Goal: Transaction & Acquisition: Purchase product/service

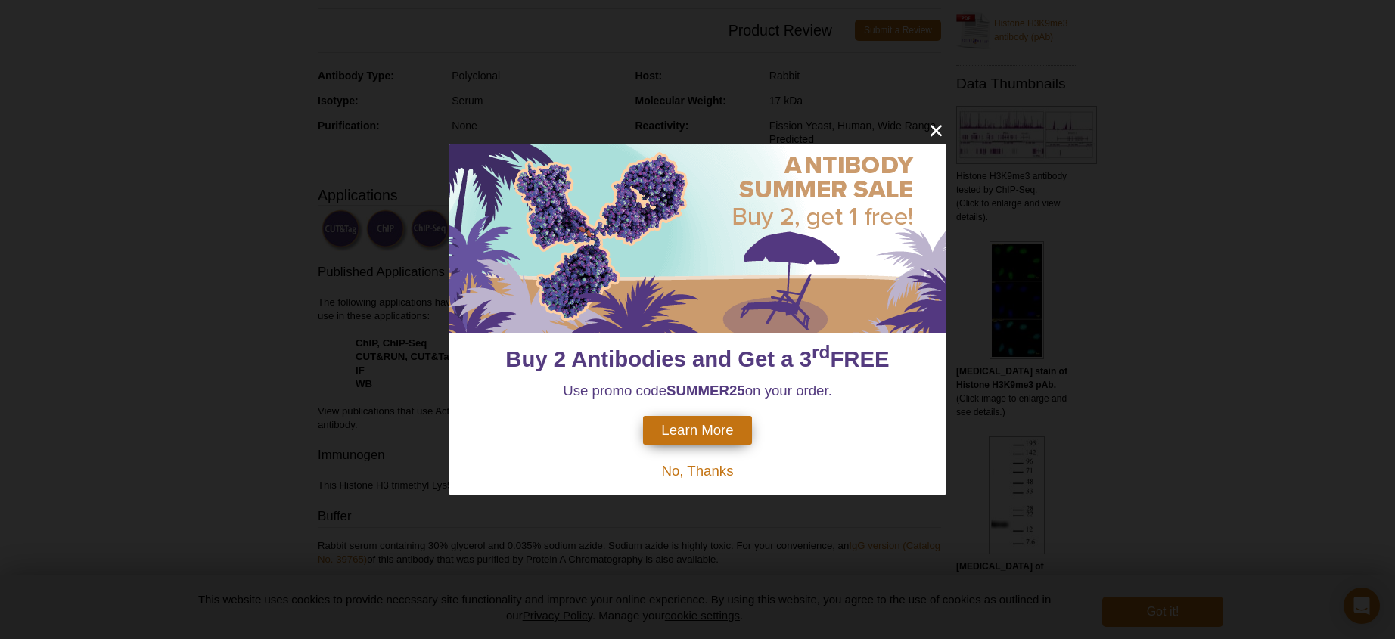
scroll to position [324, 0]
click at [698, 474] on span "No, Thanks" at bounding box center [697, 471] width 72 height 16
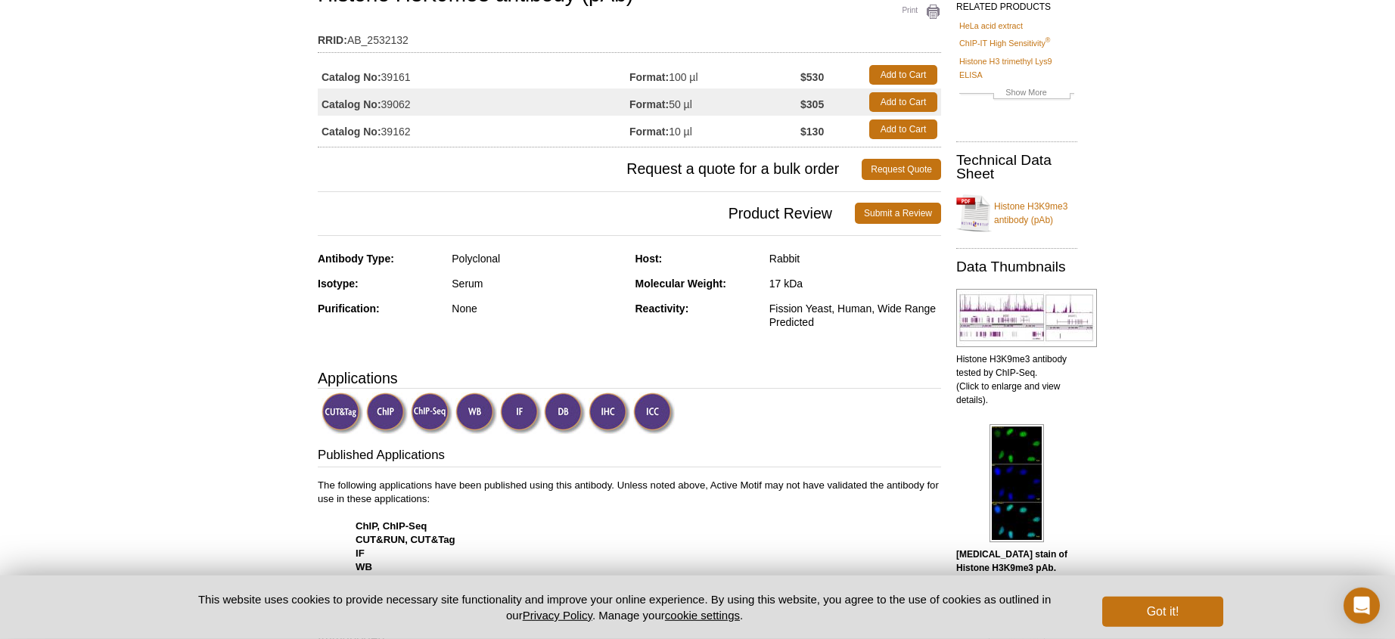
scroll to position [0, 0]
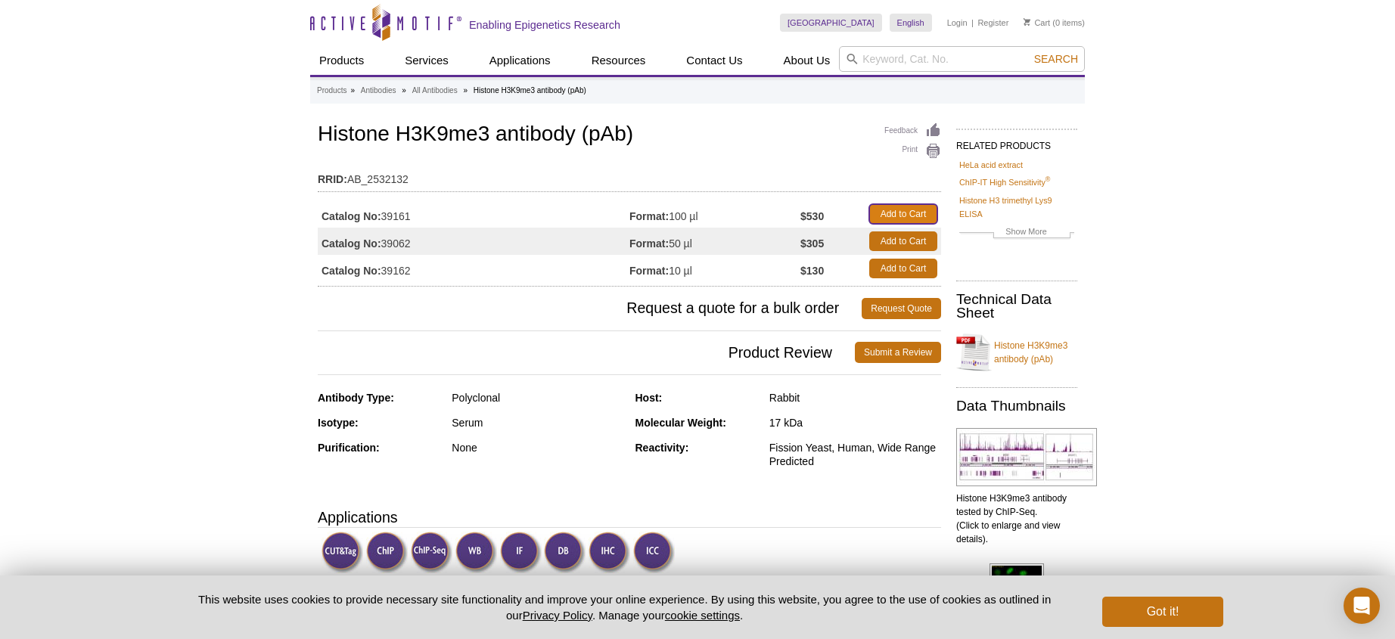
click at [901, 212] on link "Add to Cart" at bounding box center [903, 214] width 68 height 20
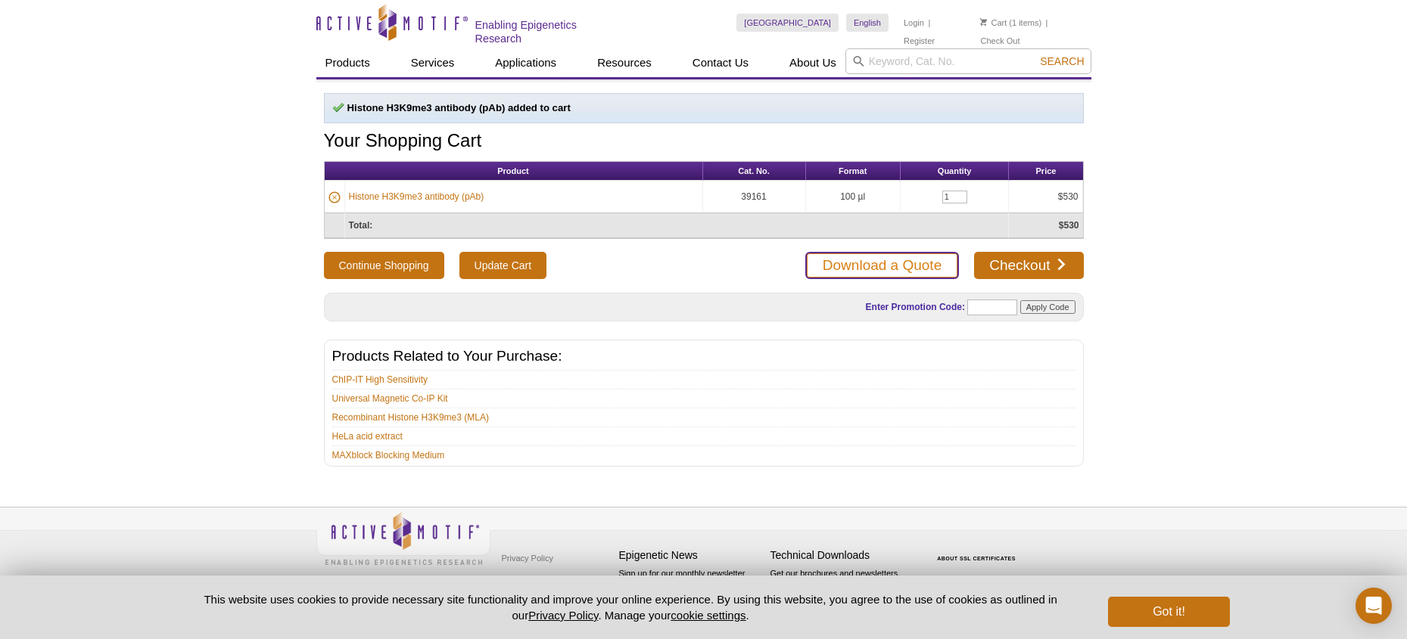
click at [919, 263] on link "Download a Quote" at bounding box center [882, 265] width 154 height 27
click at [934, 36] on link "Register" at bounding box center [918, 41] width 31 height 11
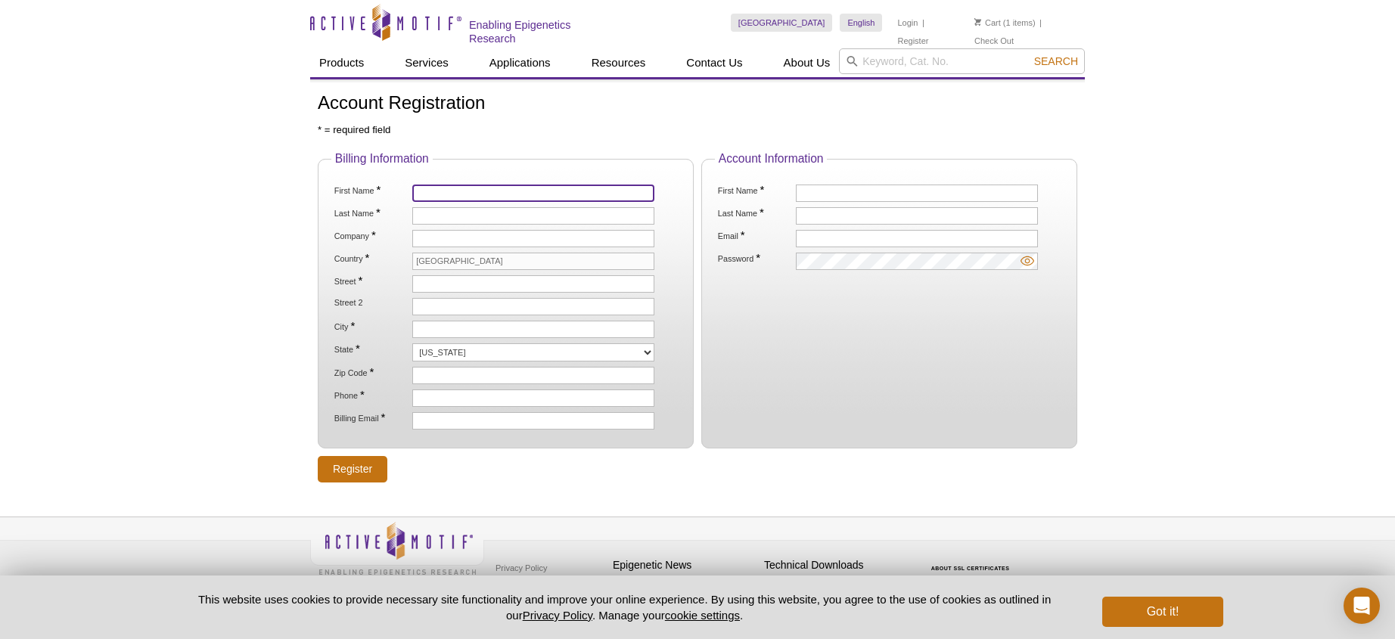
click at [482, 192] on input "First Name *" at bounding box center [533, 193] width 242 height 17
type input "[PERSON_NAME]"
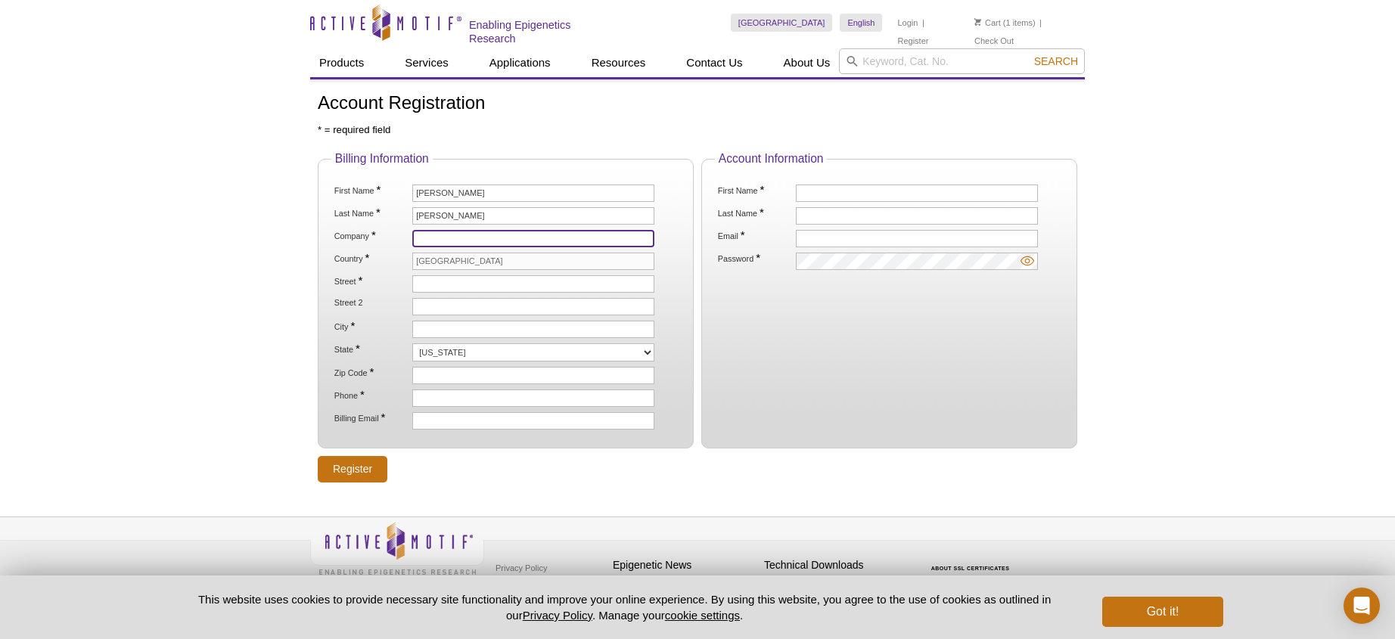
click at [458, 241] on input "Company *" at bounding box center [533, 238] width 242 height 17
type input "National Institutes of Health"
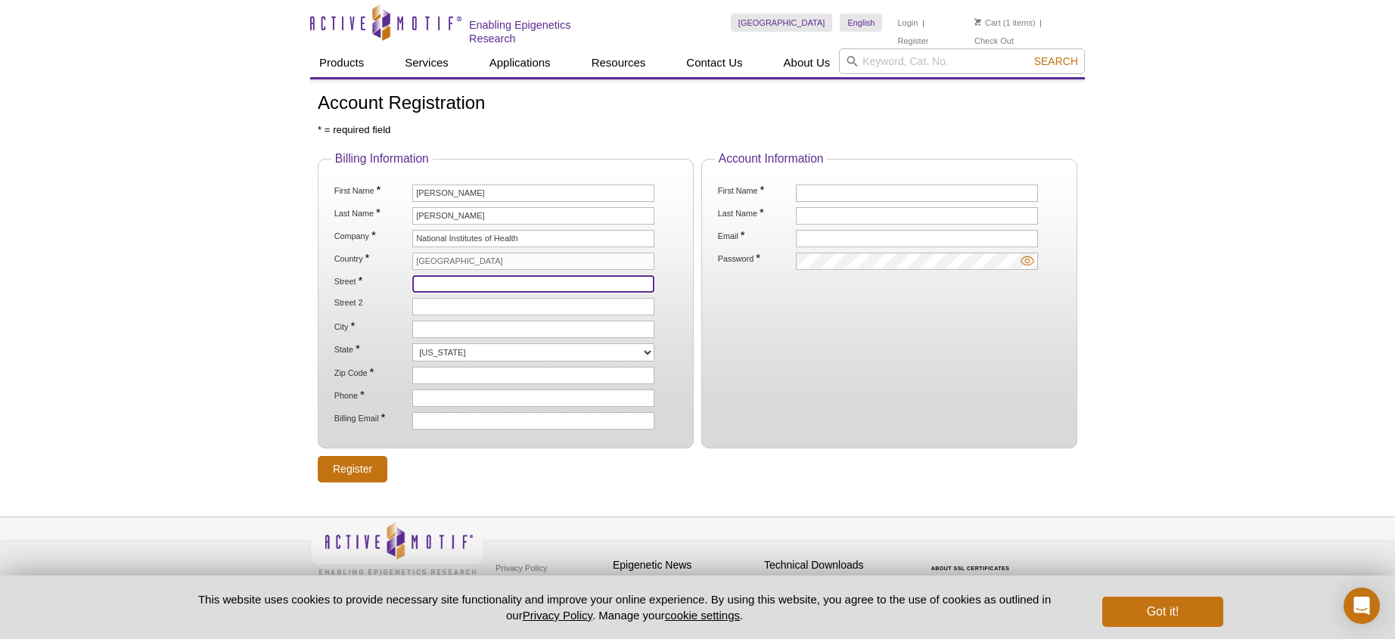
click at [449, 286] on input "Street *" at bounding box center [533, 283] width 242 height 17
type input "37 Convent Dr"
click at [468, 305] on input "Street 2" at bounding box center [533, 306] width 242 height 17
type input "Building 37, Room 1112B"
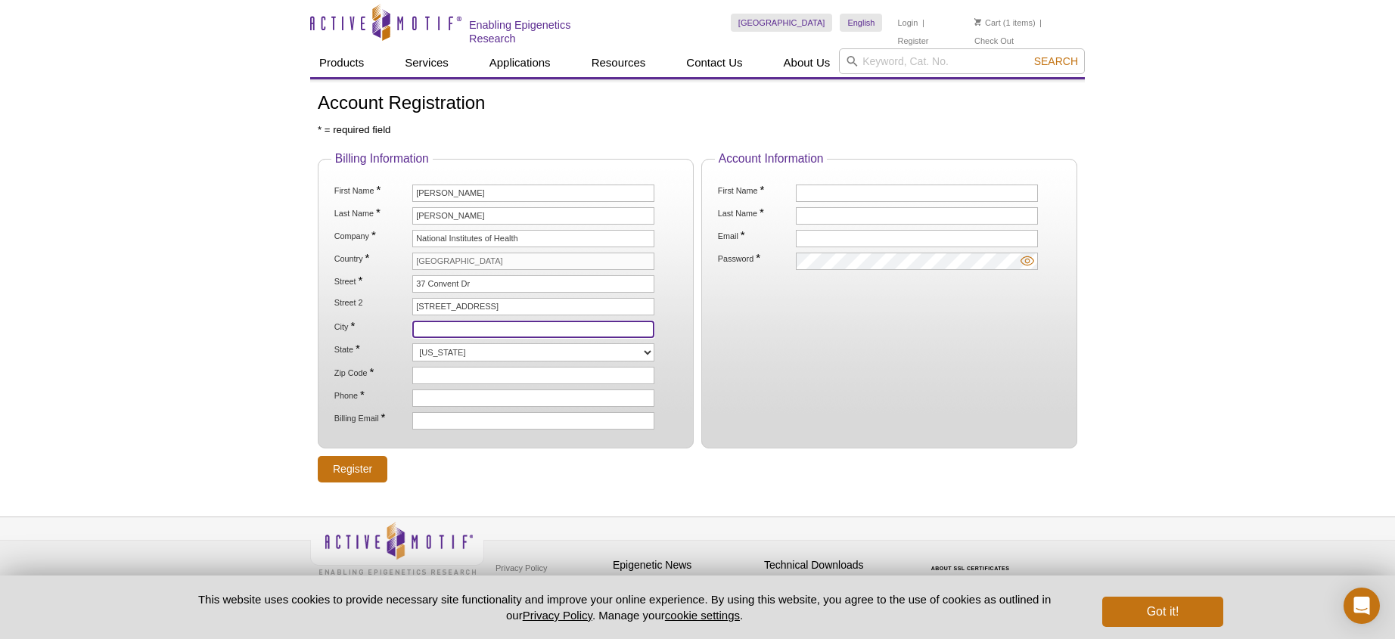
click at [457, 331] on input "City *" at bounding box center [533, 329] width 242 height 17
type input "Bethesda"
click at [412, 343] on select "Alabama Alaska American Samoa Arizona Arkansas California Colorado Connecticut …" at bounding box center [533, 352] width 242 height 18
select select "MD"
click option "Maryland" at bounding box center [0, 0] width 0 height 0
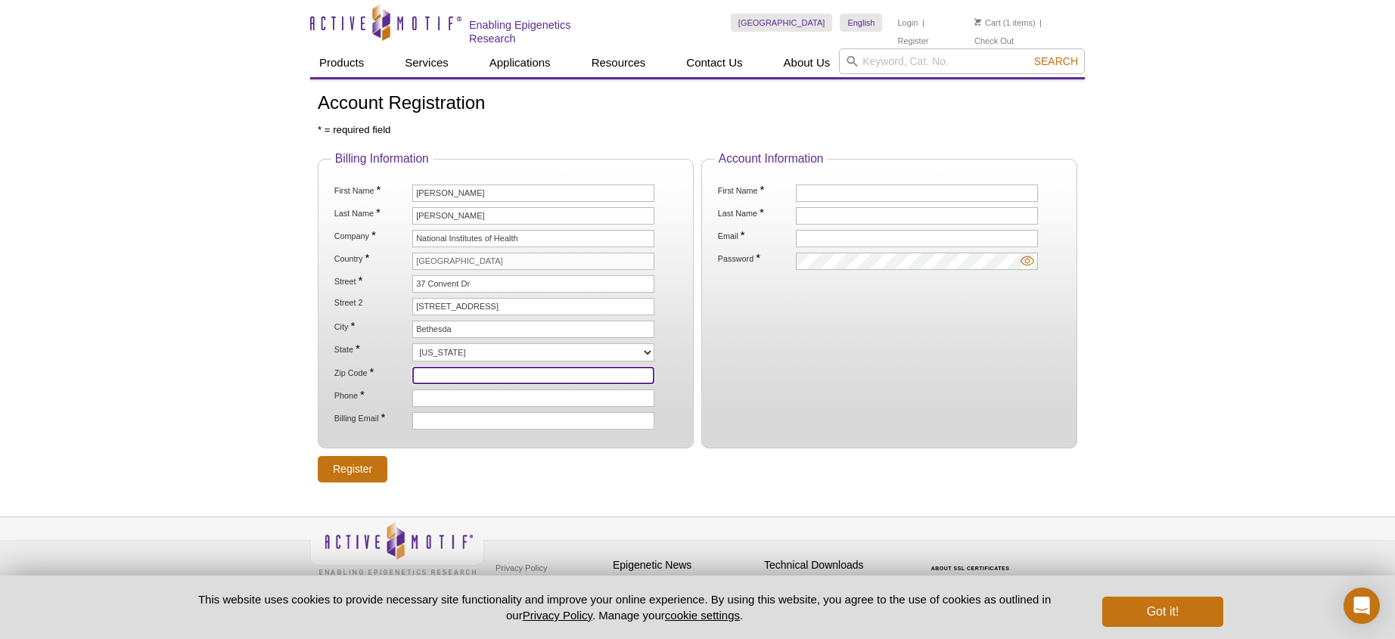
click at [454, 373] on input "Zip Code *" at bounding box center [533, 375] width 242 height 17
type input "20892"
click at [452, 393] on input "Phone *" at bounding box center [533, 398] width 242 height 17
type input "2407606069"
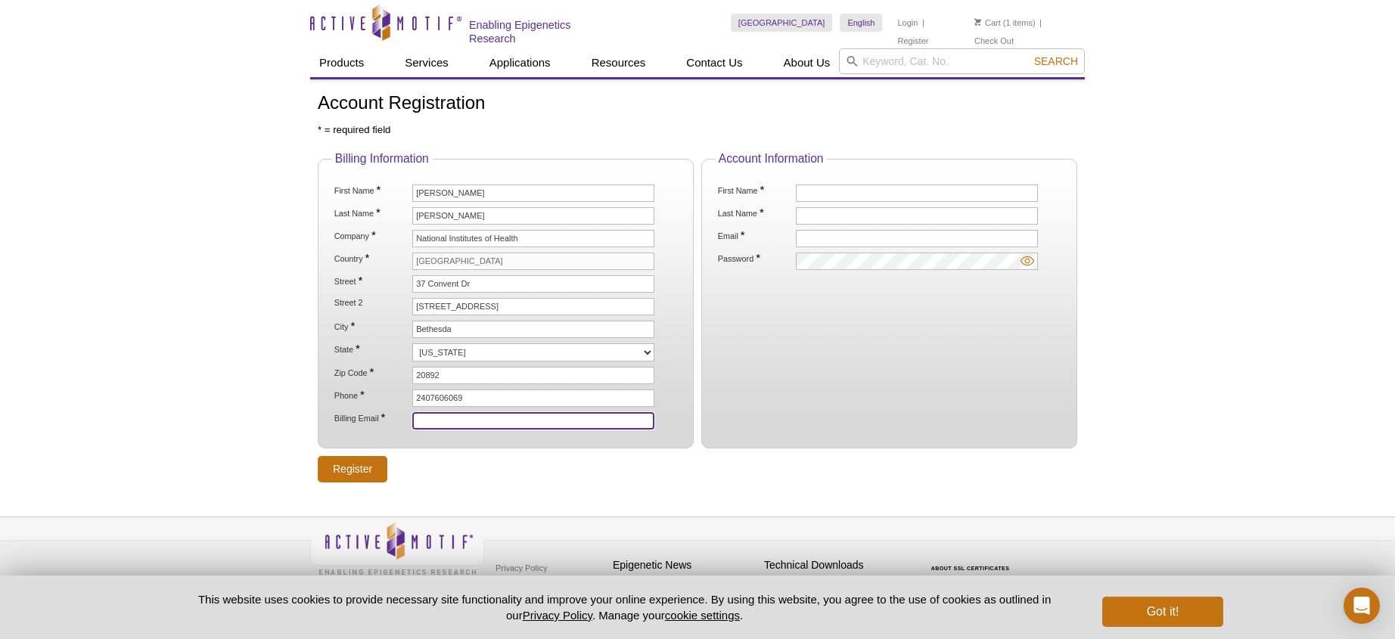
click at [448, 416] on input "Billing Email *" at bounding box center [533, 420] width 242 height 17
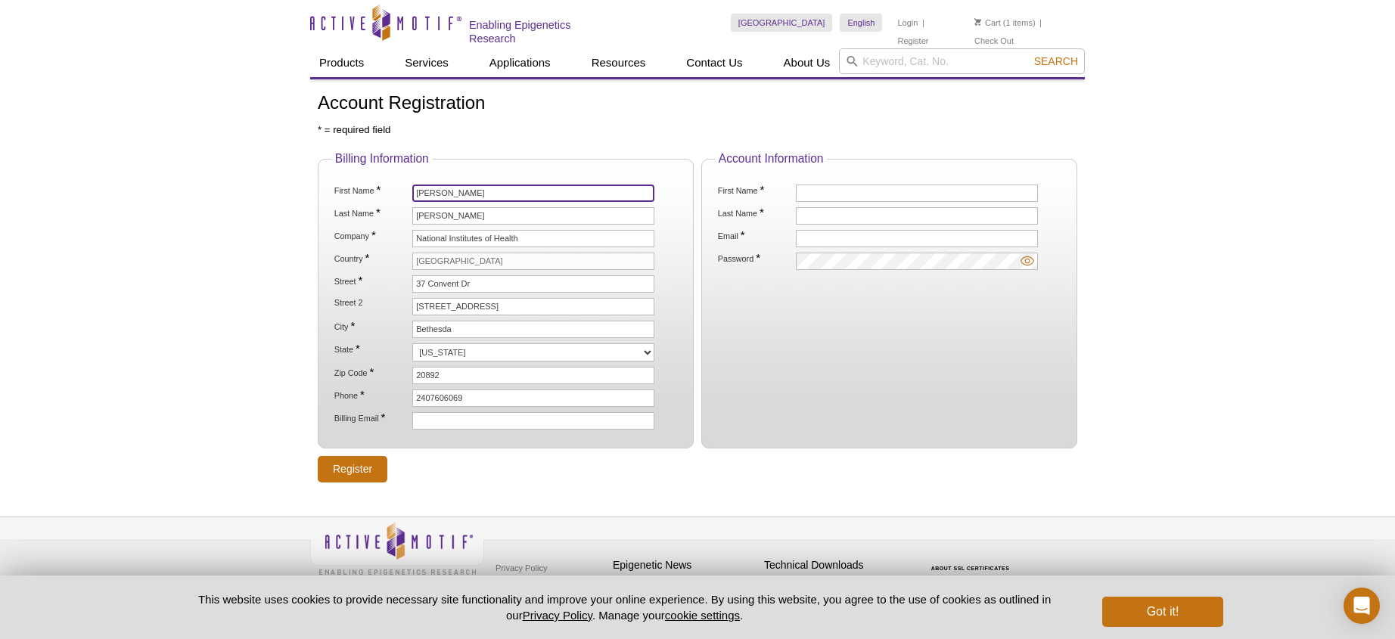
drag, startPoint x: 455, startPoint y: 191, endPoint x: 396, endPoint y: 188, distance: 59.1
click at [412, 188] on input "Sergio" at bounding box center [533, 193] width 242 height 17
type input "Yongge"
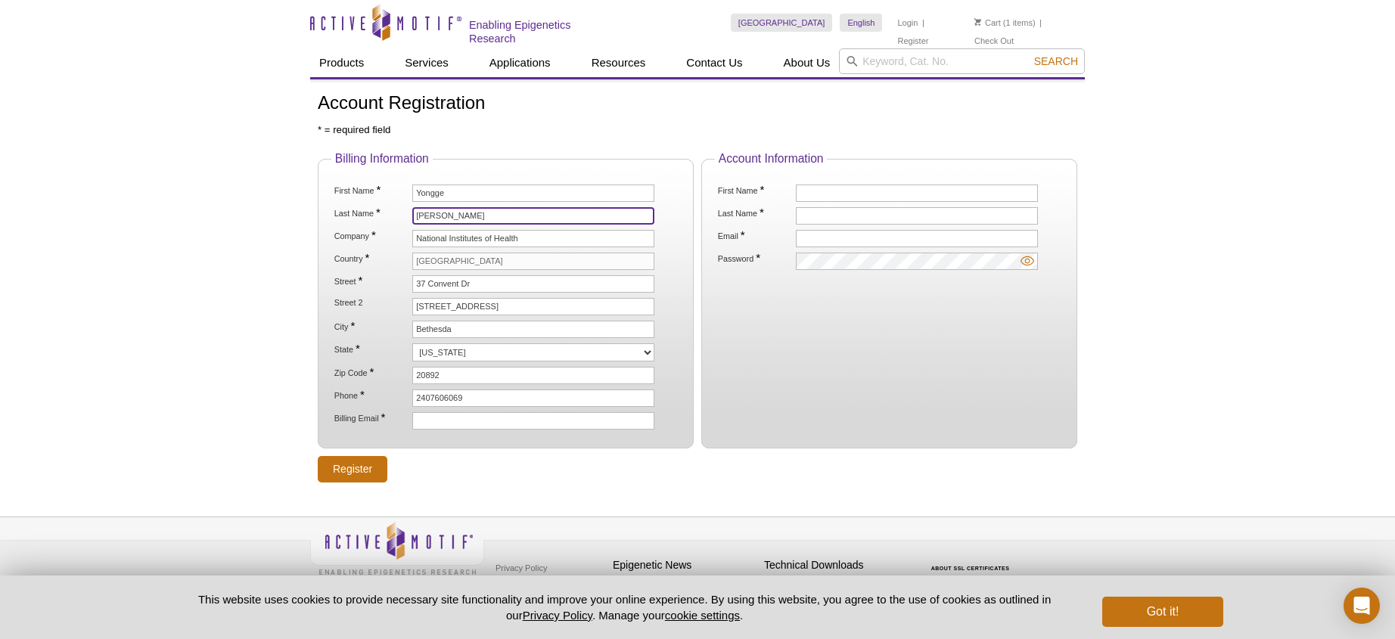
drag, startPoint x: 478, startPoint y: 213, endPoint x: 365, endPoint y: 211, distance: 112.8
click at [412, 211] on input "Ruiz Macias" at bounding box center [533, 215] width 242 height 17
type input "Zhao"
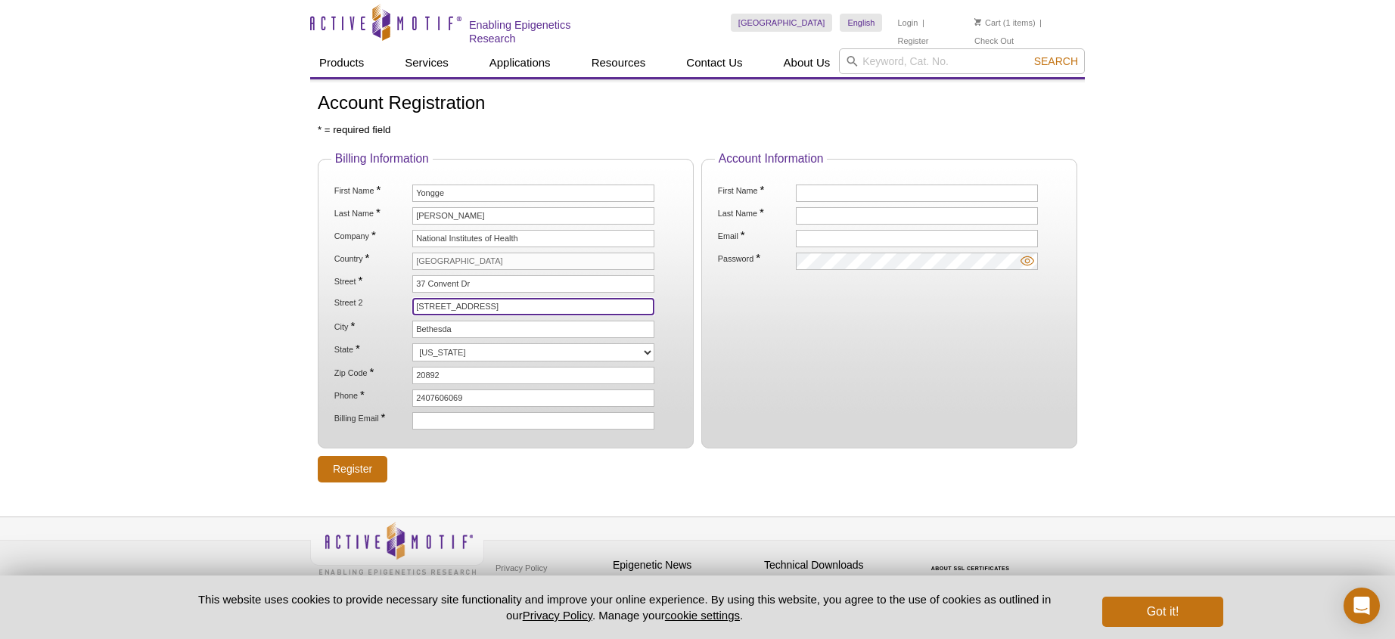
click at [514, 304] on input "Building 37, Room 1112B" at bounding box center [533, 306] width 242 height 17
type input "Building 37, Room 1118"
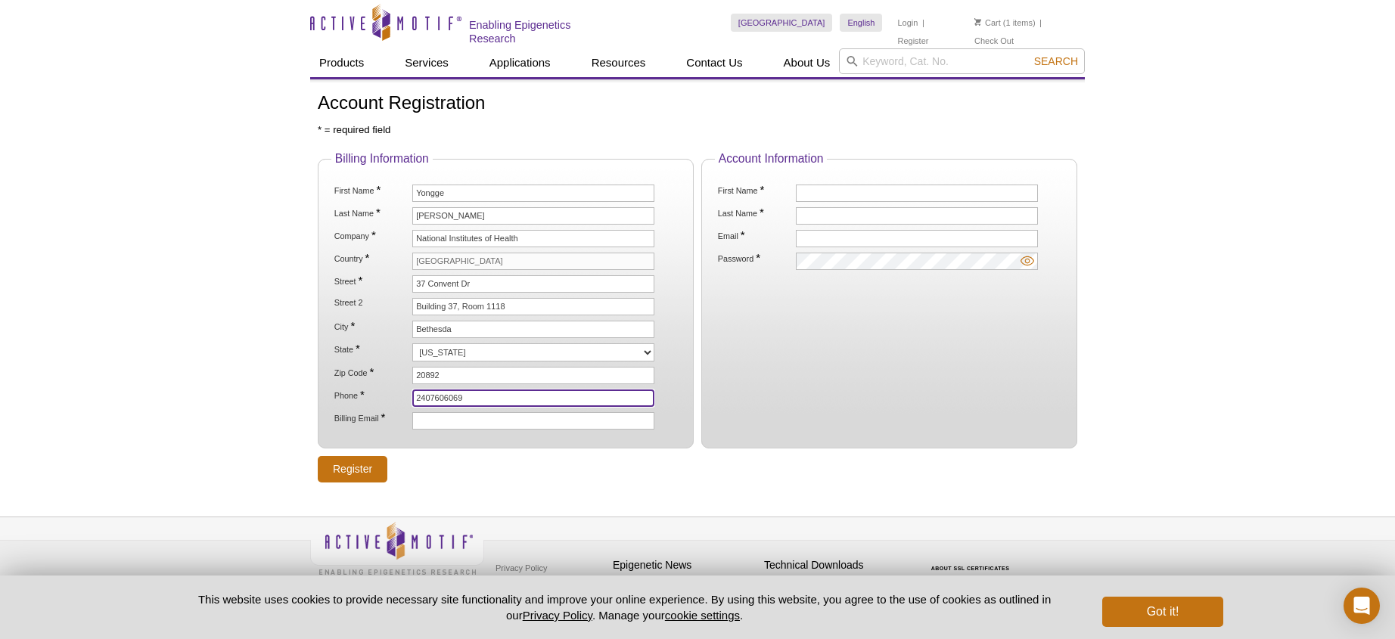
drag, startPoint x: 479, startPoint y: 396, endPoint x: 443, endPoint y: 398, distance: 36.4
click at [443, 398] on input "2407606069" at bounding box center [533, 398] width 242 height 17
type input "2407607622"
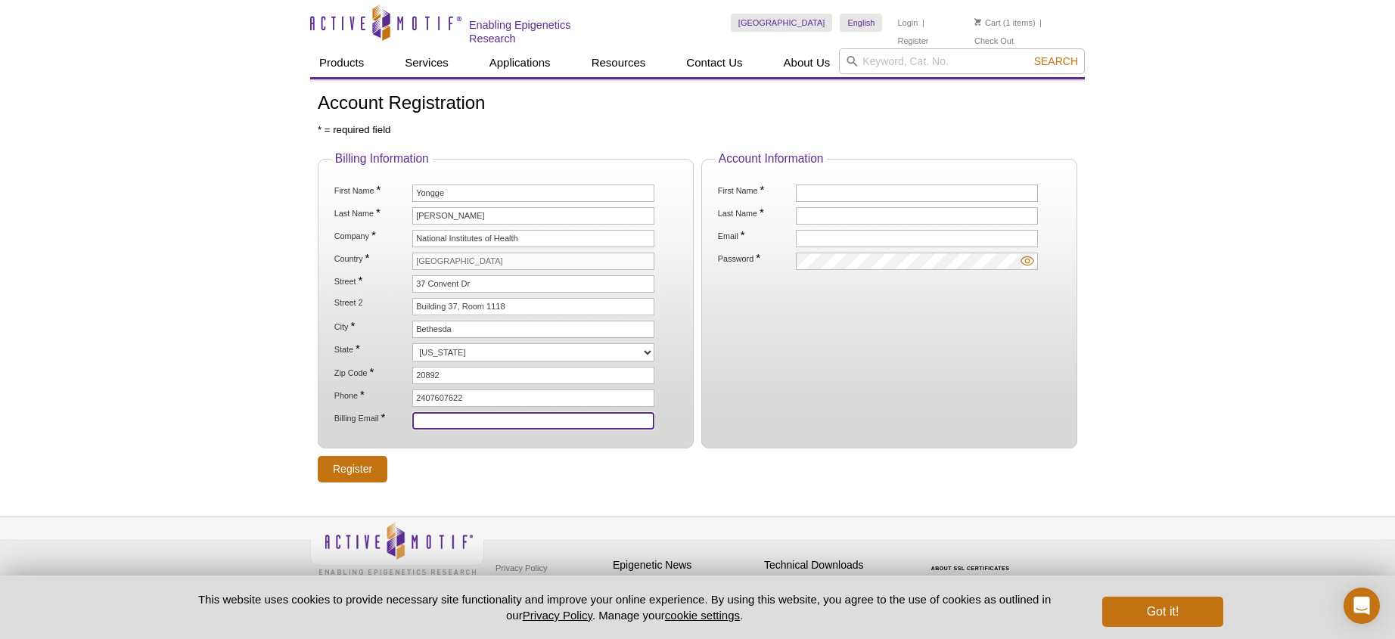
click at [439, 416] on input "Billing Email *" at bounding box center [533, 420] width 242 height 17
type input "yongge.zhao@nih.gov"
click at [833, 194] on input "First Name *" at bounding box center [917, 193] width 242 height 17
type input "Sergio"
click at [834, 213] on input "Last Name *" at bounding box center [917, 215] width 242 height 17
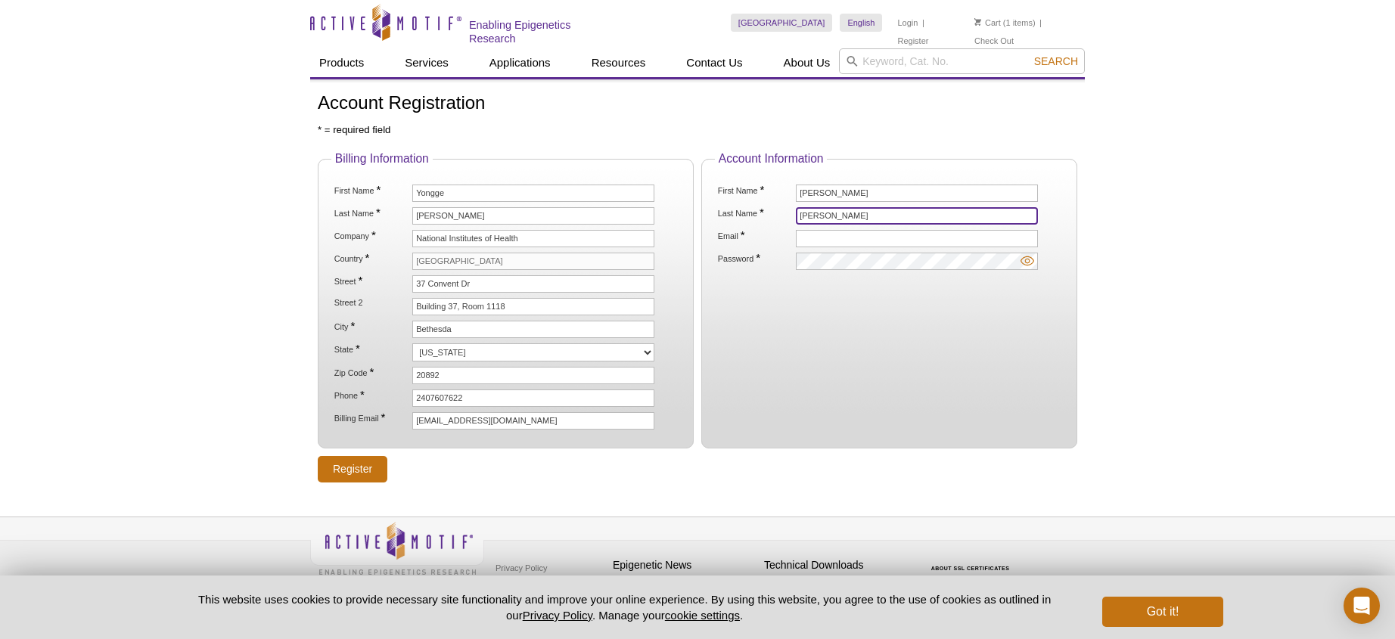
type input "Ruiz Macias"
click at [844, 238] on input "Email *" at bounding box center [917, 238] width 242 height 17
type input "sergio.ruizmacias@nih.gov"
click at [1028, 261] on img at bounding box center [1028, 261] width 14 height 14
click at [1130, 341] on div "Active Motif Logo Enabling Epigenetics Research 1 Search Skip to content Active…" at bounding box center [697, 324] width 1395 height 649
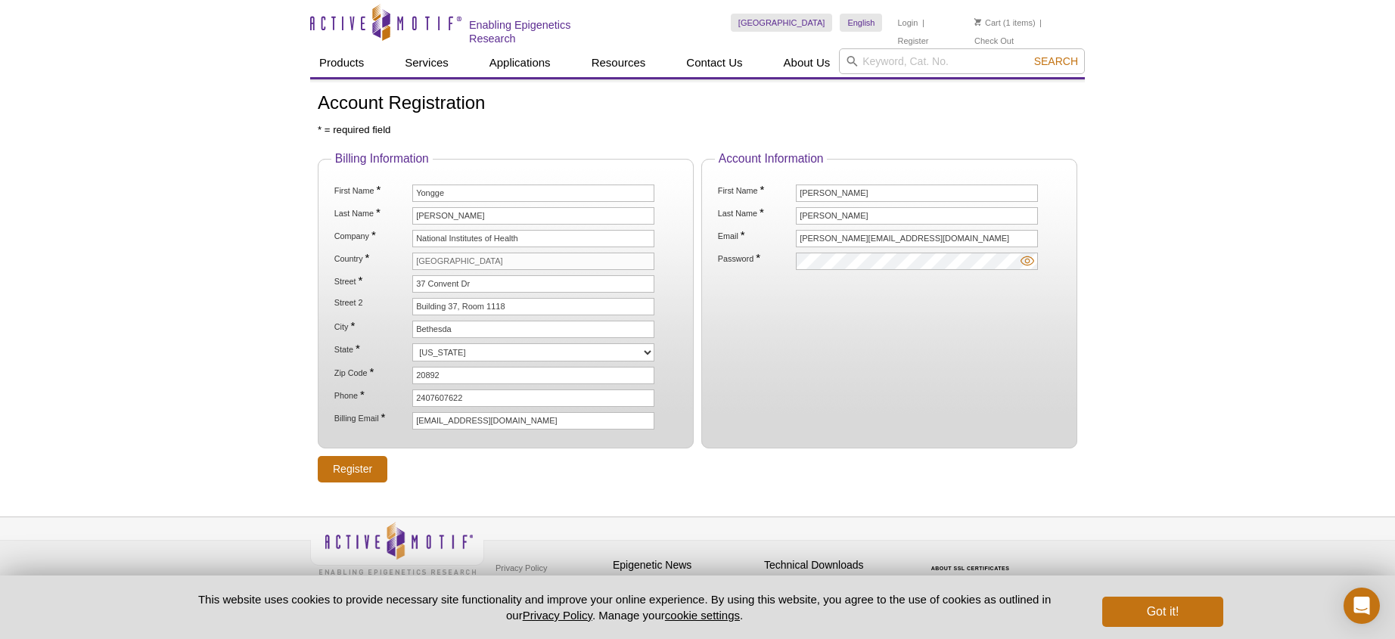
click at [1027, 255] on img at bounding box center [1028, 261] width 14 height 14
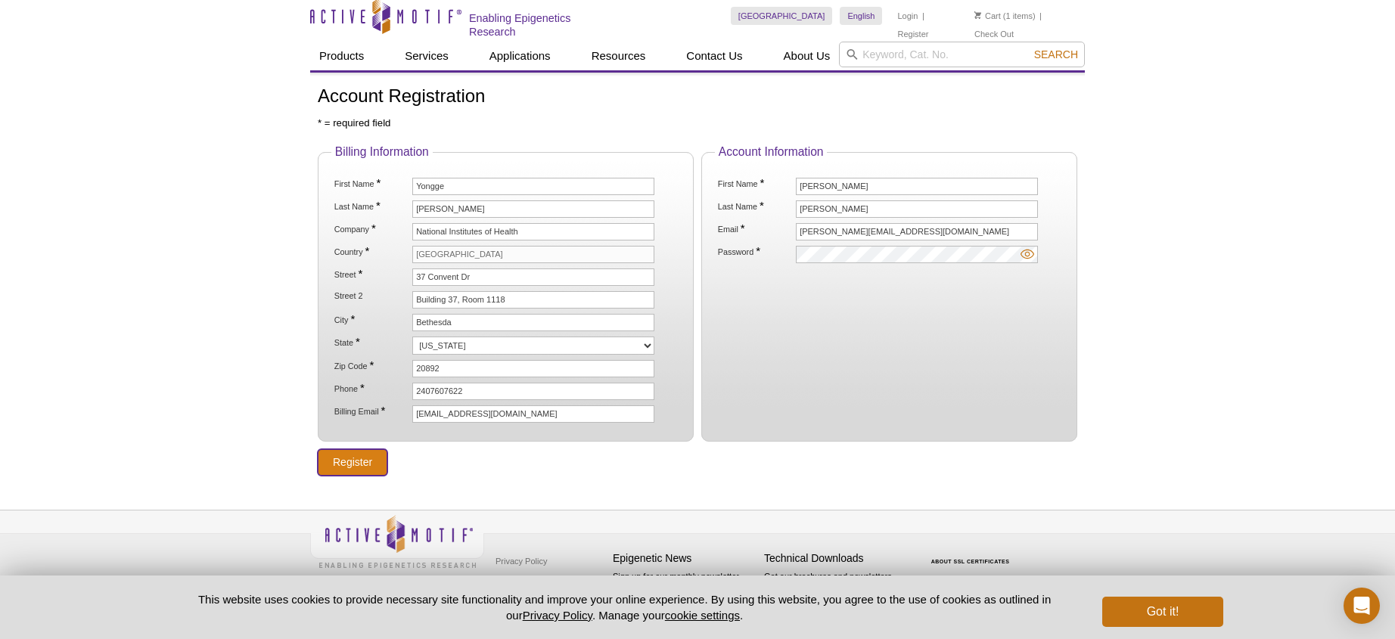
click at [347, 453] on input "Register" at bounding box center [353, 462] width 70 height 26
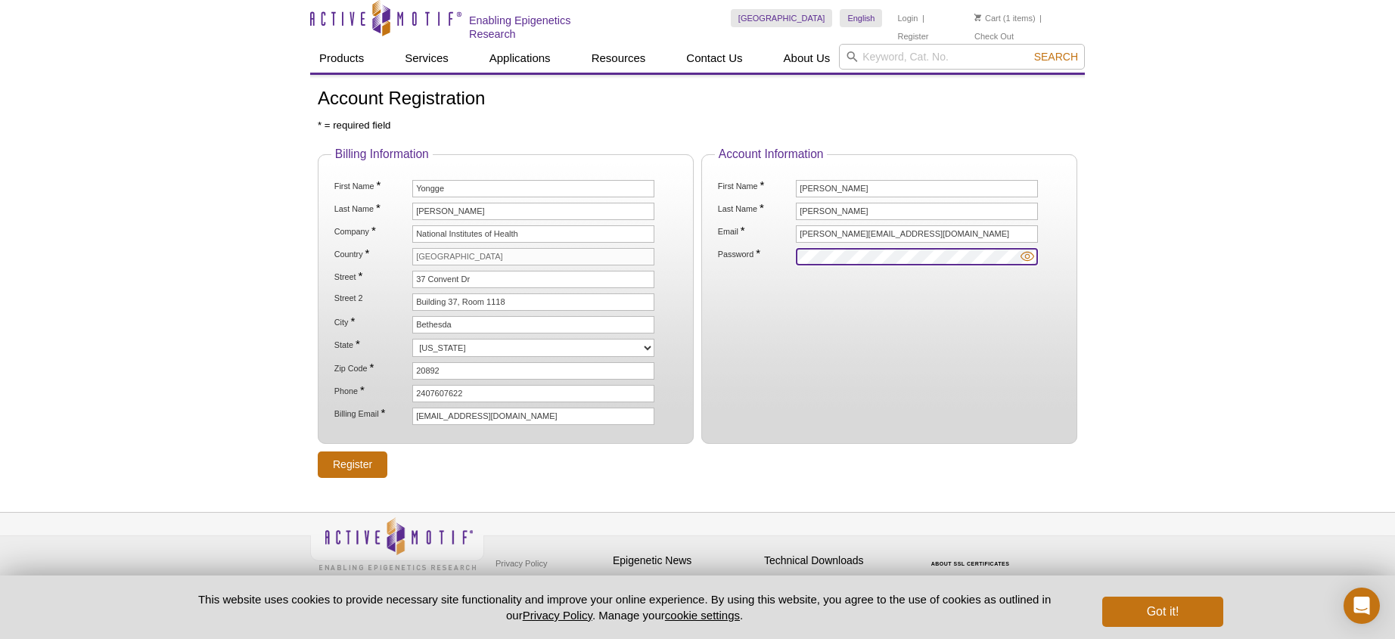
scroll to position [7, 0]
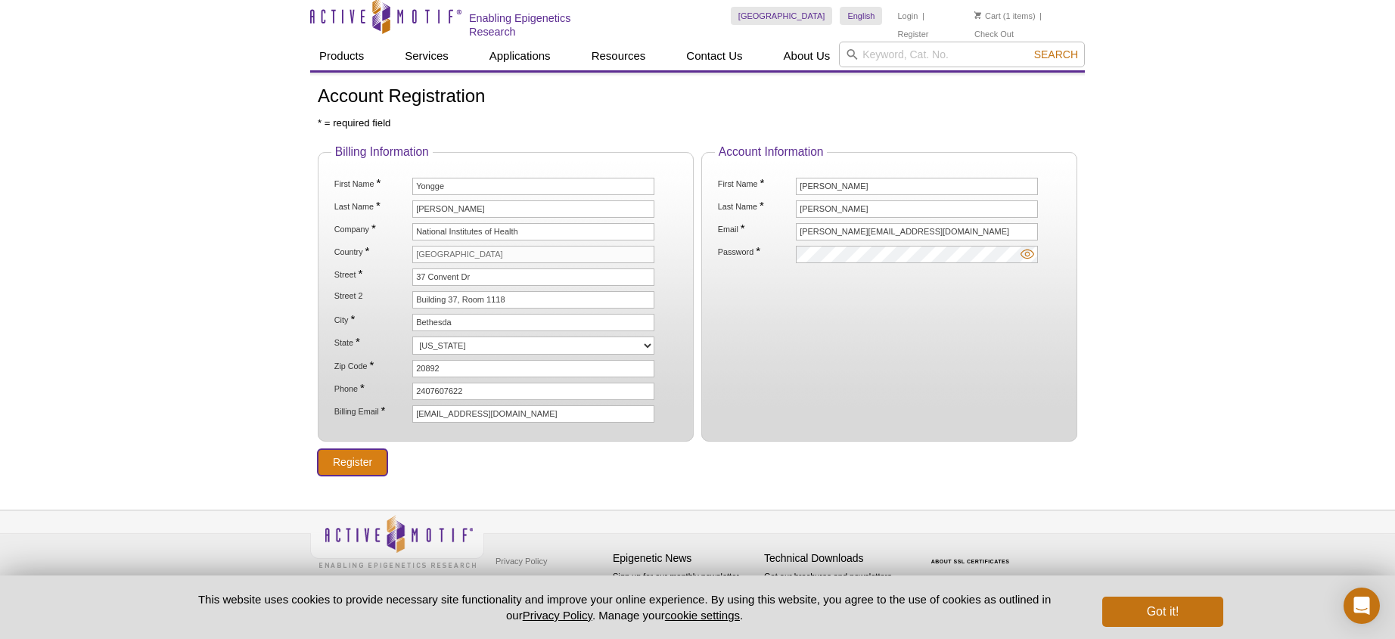
click at [350, 453] on input "Register" at bounding box center [353, 462] width 70 height 26
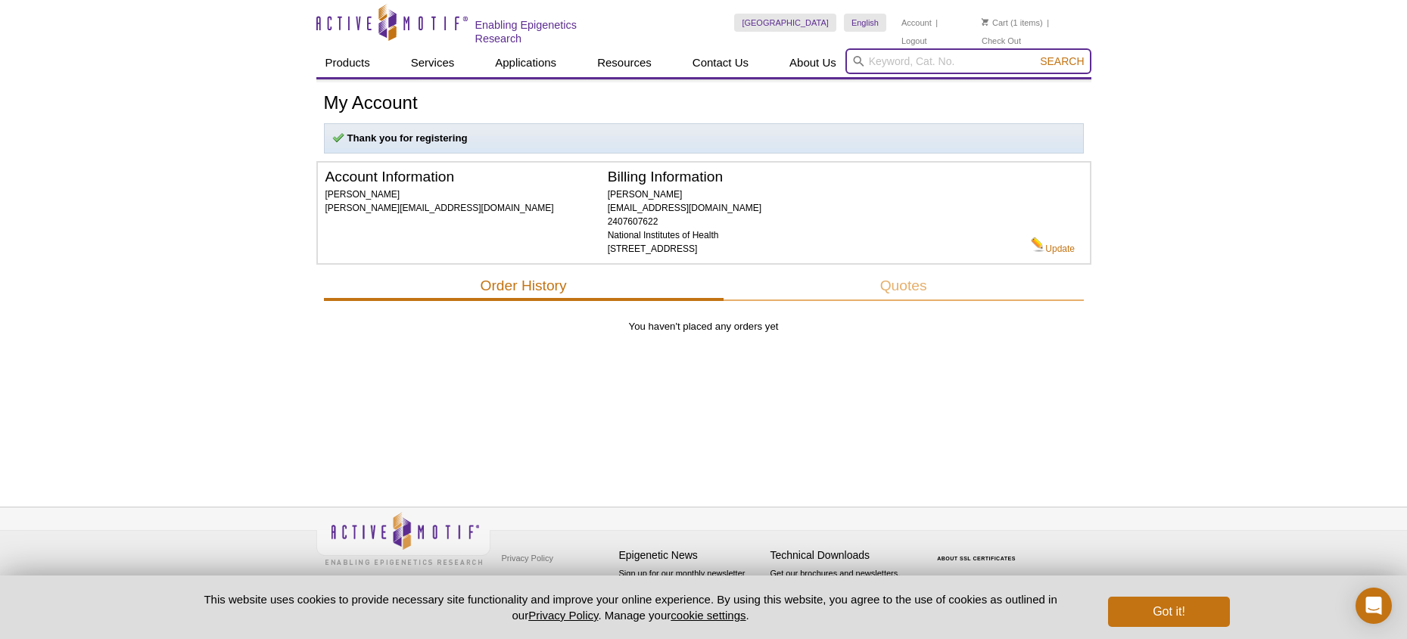
click at [962, 65] on input "search" at bounding box center [968, 61] width 246 height 26
paste input "39161"
type input "39161"
click at [1076, 64] on span "Search" at bounding box center [1062, 61] width 44 height 12
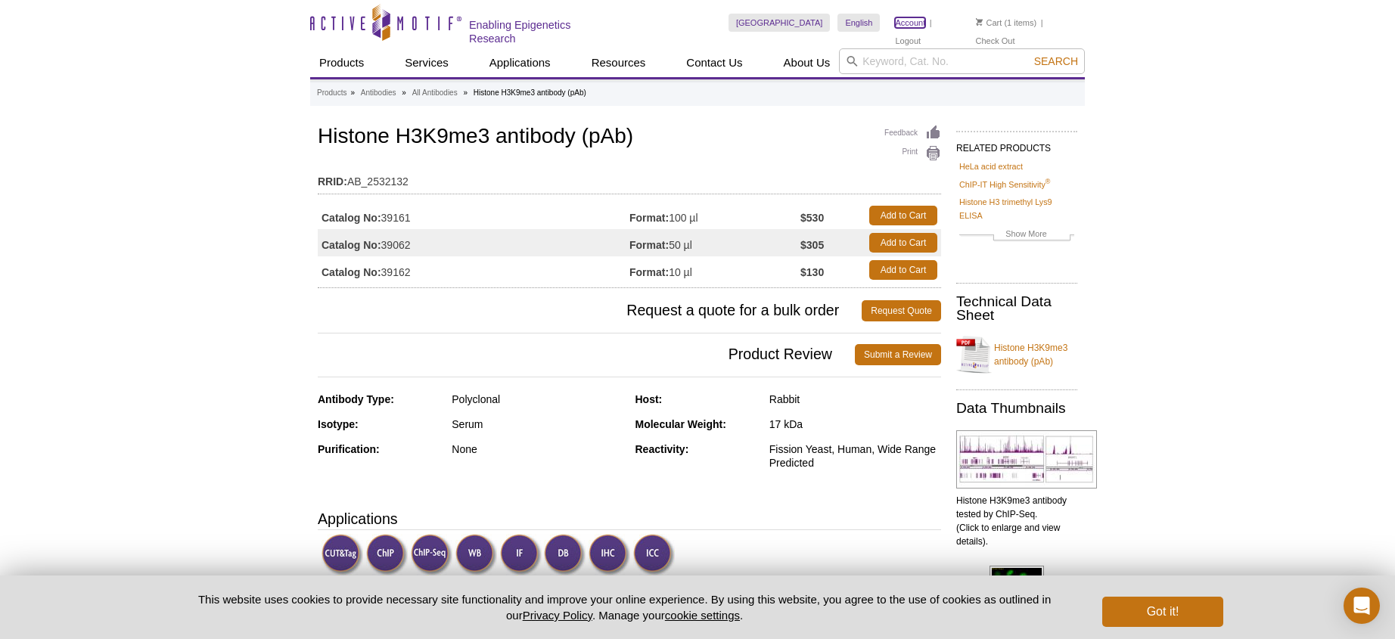
click at [914, 21] on link "Account" at bounding box center [910, 22] width 30 height 11
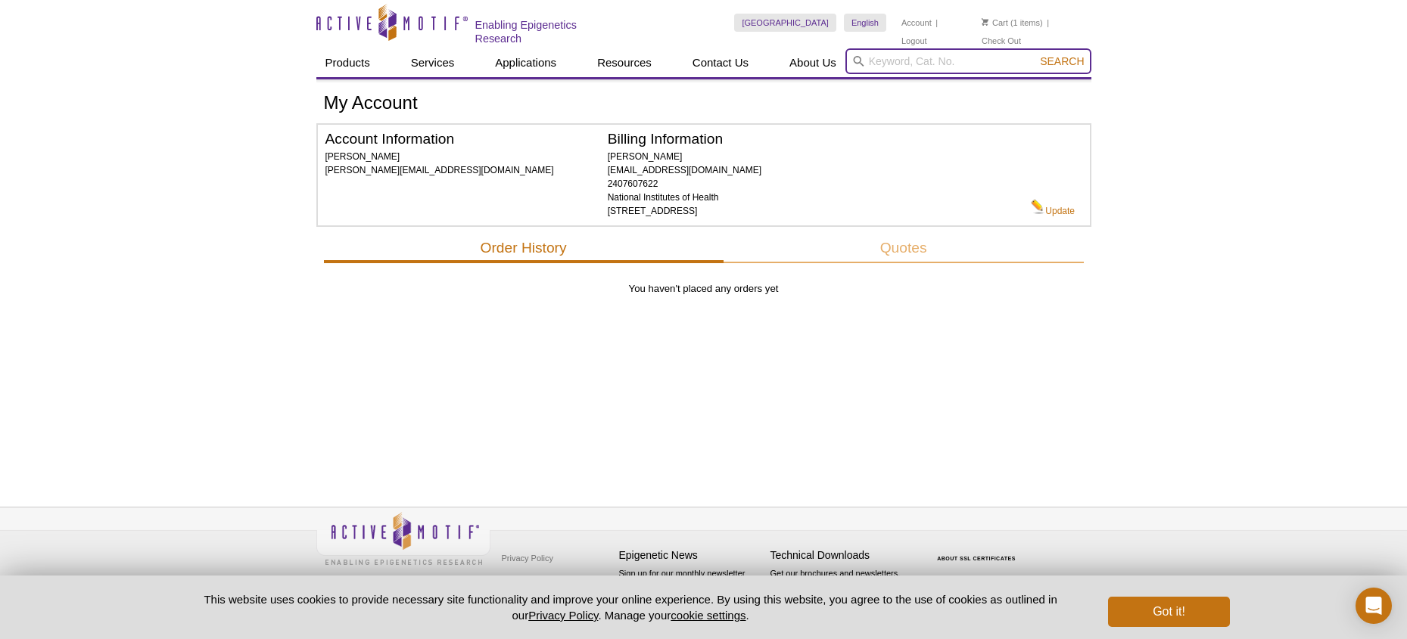
click at [892, 53] on input "search" at bounding box center [968, 61] width 246 height 26
paste input "39161"
type input "39161"
click at [1060, 56] on span "Search" at bounding box center [1062, 61] width 44 height 12
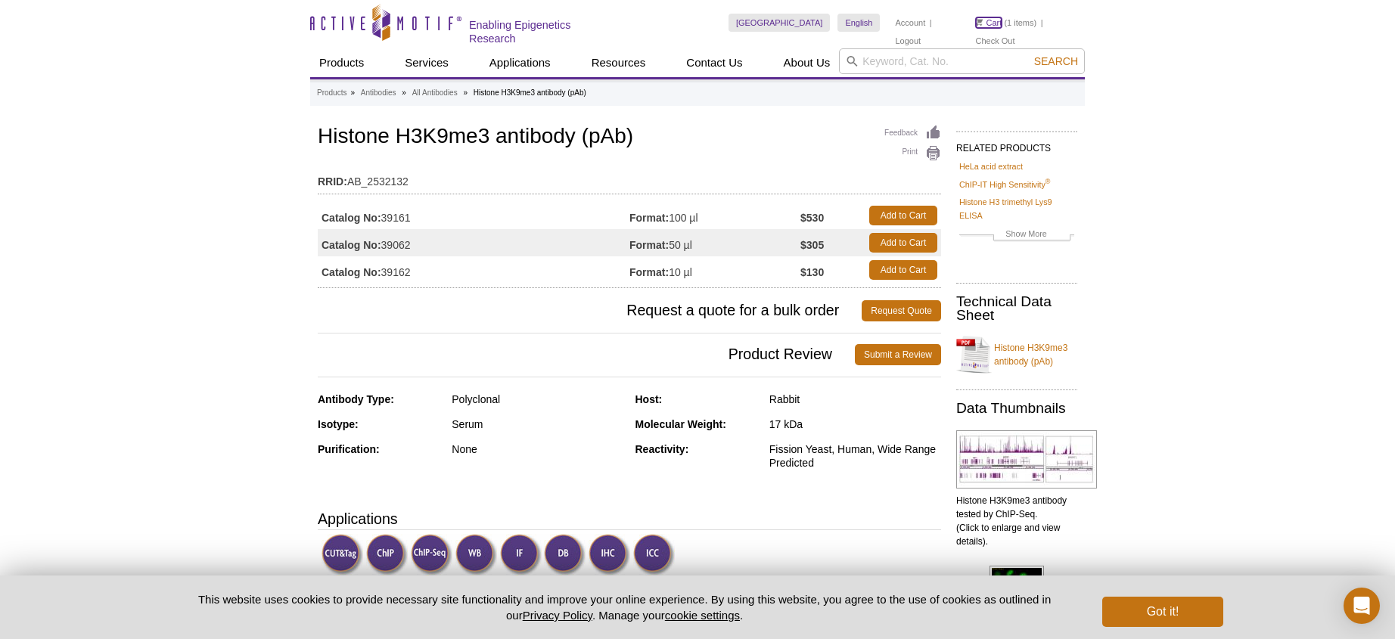
click at [991, 23] on link "Cart" at bounding box center [989, 22] width 26 height 11
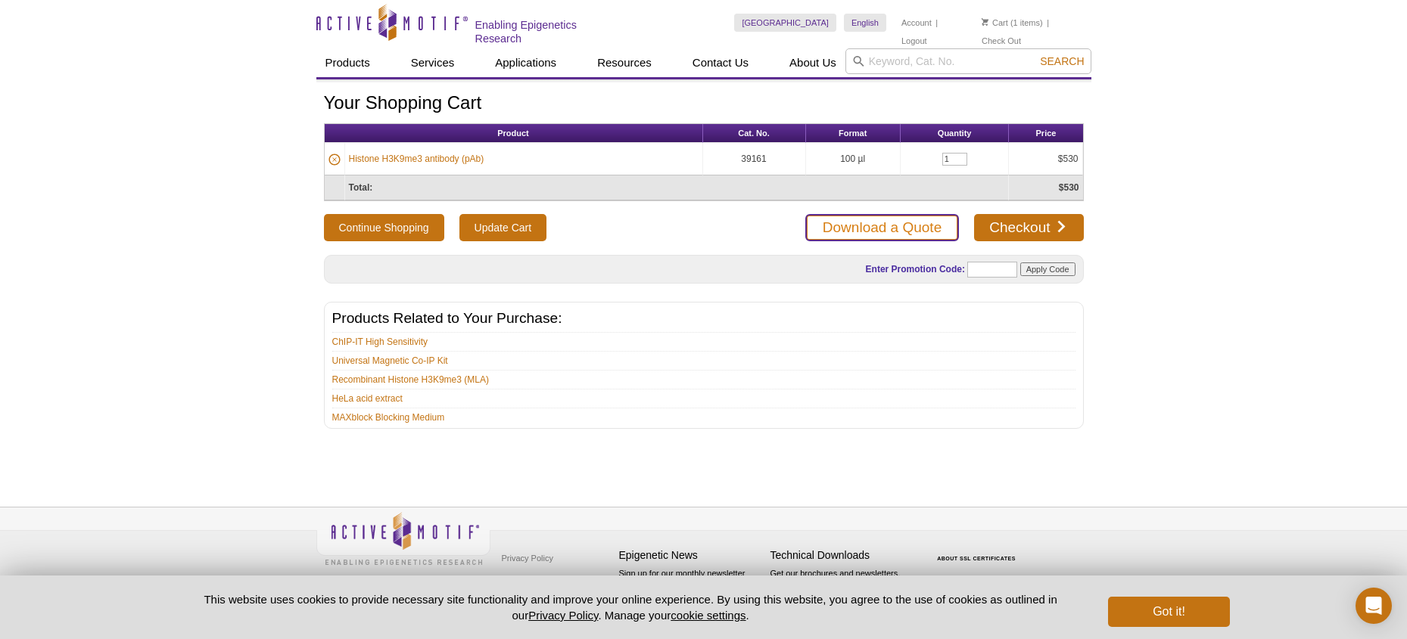
click at [875, 224] on link "Download a Quote" at bounding box center [882, 227] width 154 height 27
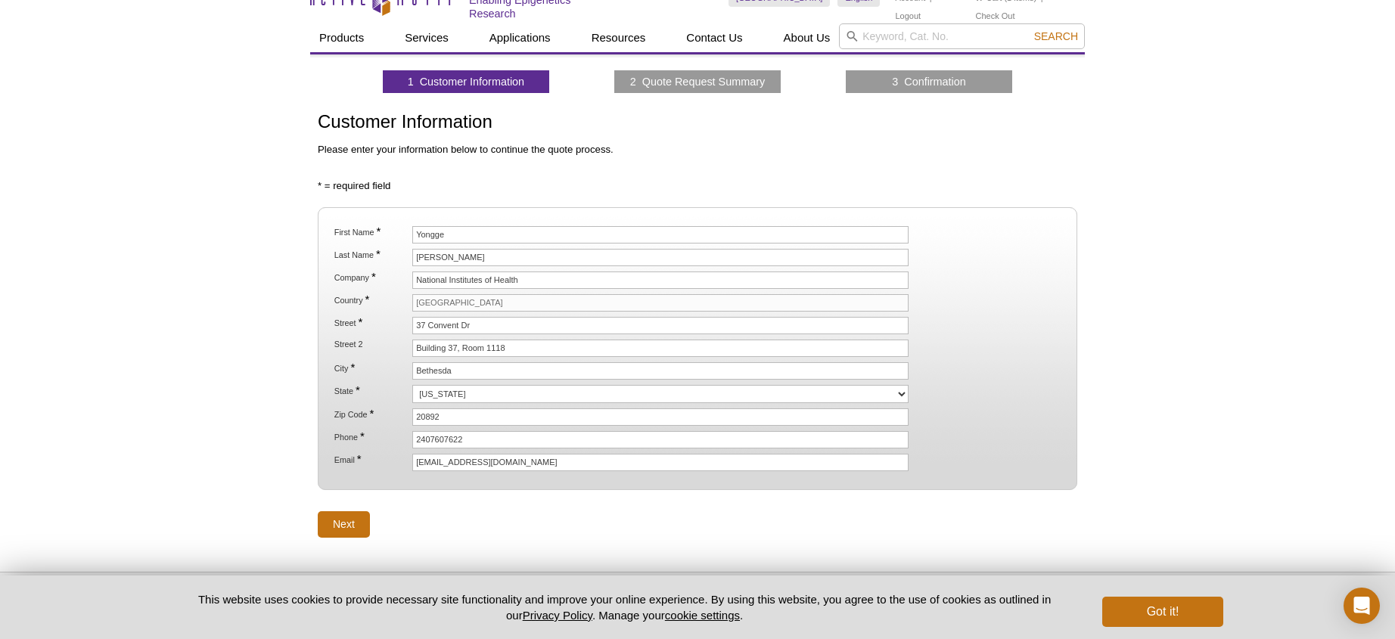
scroll to position [18, 0]
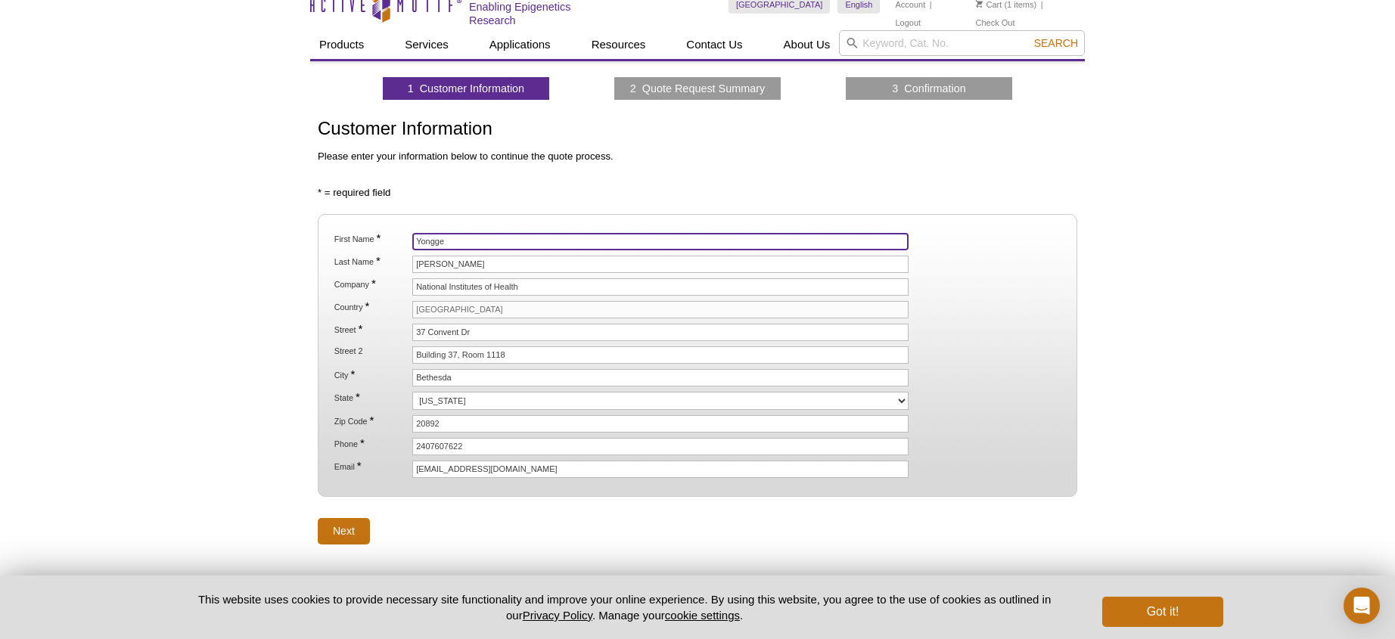
drag, startPoint x: 371, startPoint y: 232, endPoint x: 361, endPoint y: 230, distance: 10.0
click at [361, 230] on fieldset "First Name * Yongge Last Name * Zhao Company * National Institutes of Health Co…" at bounding box center [698, 355] width 760 height 283
type input "Sergio"
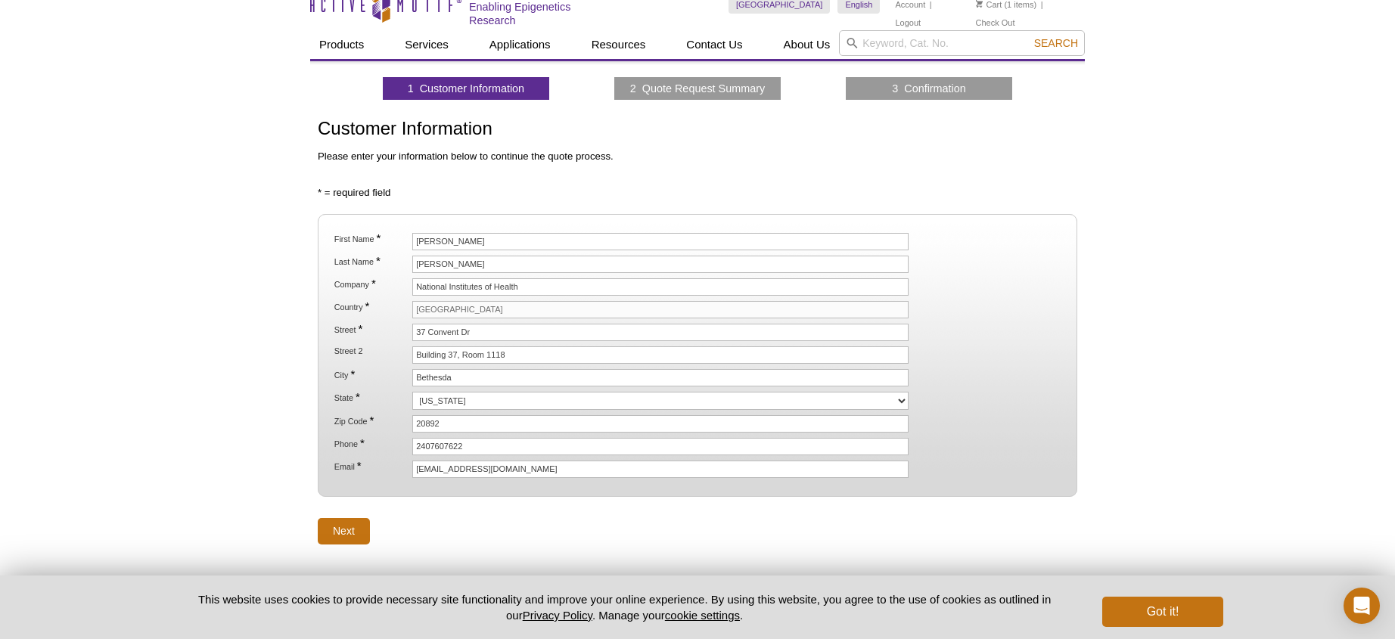
click at [394, 277] on ol "First Name * Sergio Last Name * Zhao Company * National Institutes of Health Co…" at bounding box center [697, 355] width 732 height 245
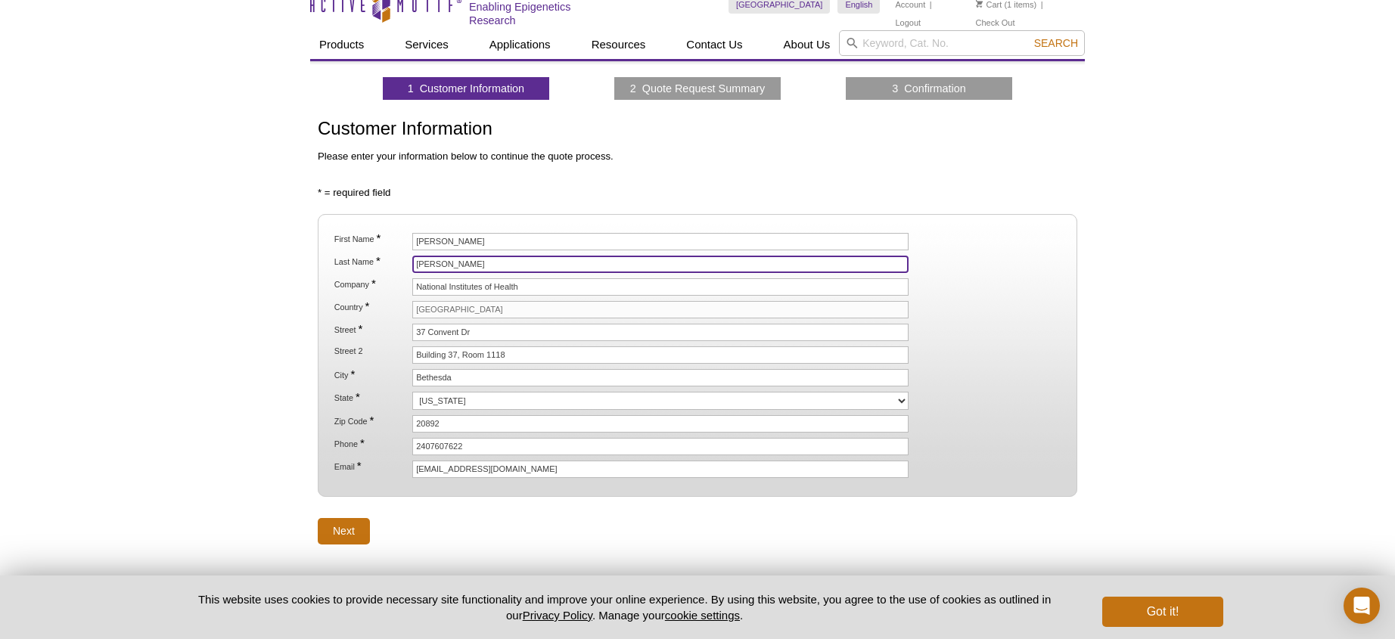
drag, startPoint x: 472, startPoint y: 262, endPoint x: 378, endPoint y: 261, distance: 94.6
click at [412, 261] on input "Zhao" at bounding box center [660, 264] width 496 height 17
type input "Ruiz Macias"
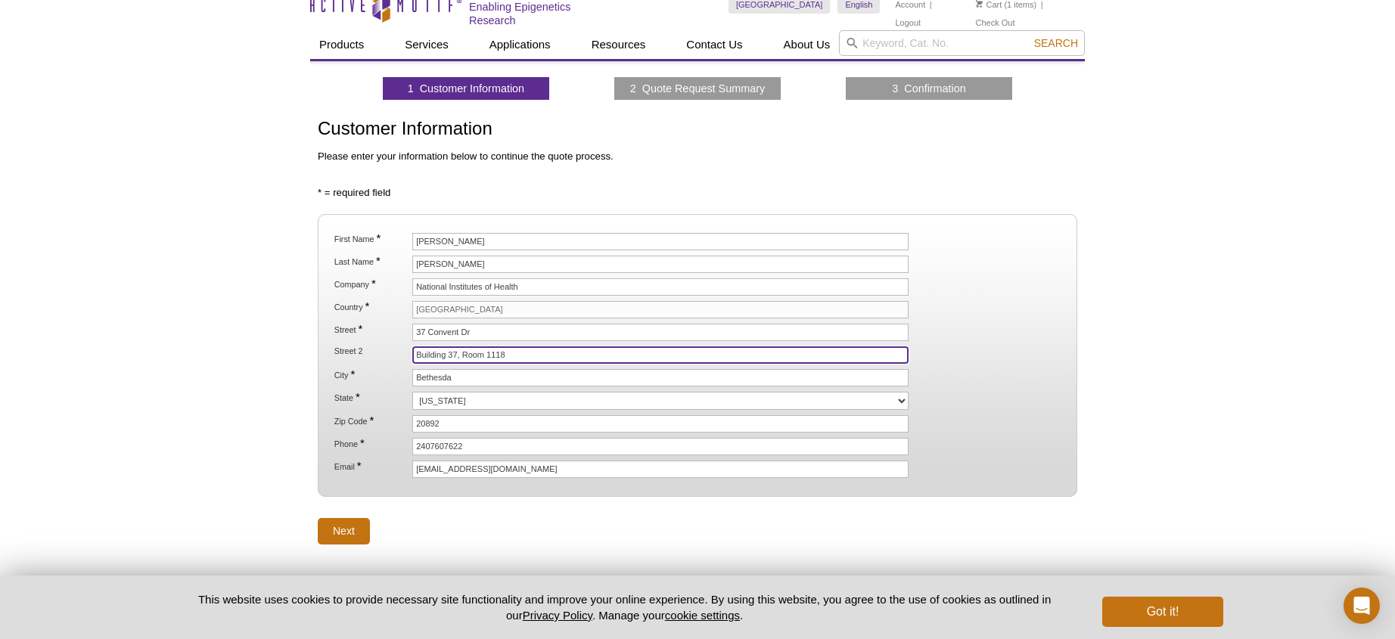
drag, startPoint x: 514, startPoint y: 356, endPoint x: 499, endPoint y: 356, distance: 15.2
click at [499, 356] on input "Building 37, Room 1118" at bounding box center [660, 355] width 496 height 17
type input "Building 37, Room 1112B"
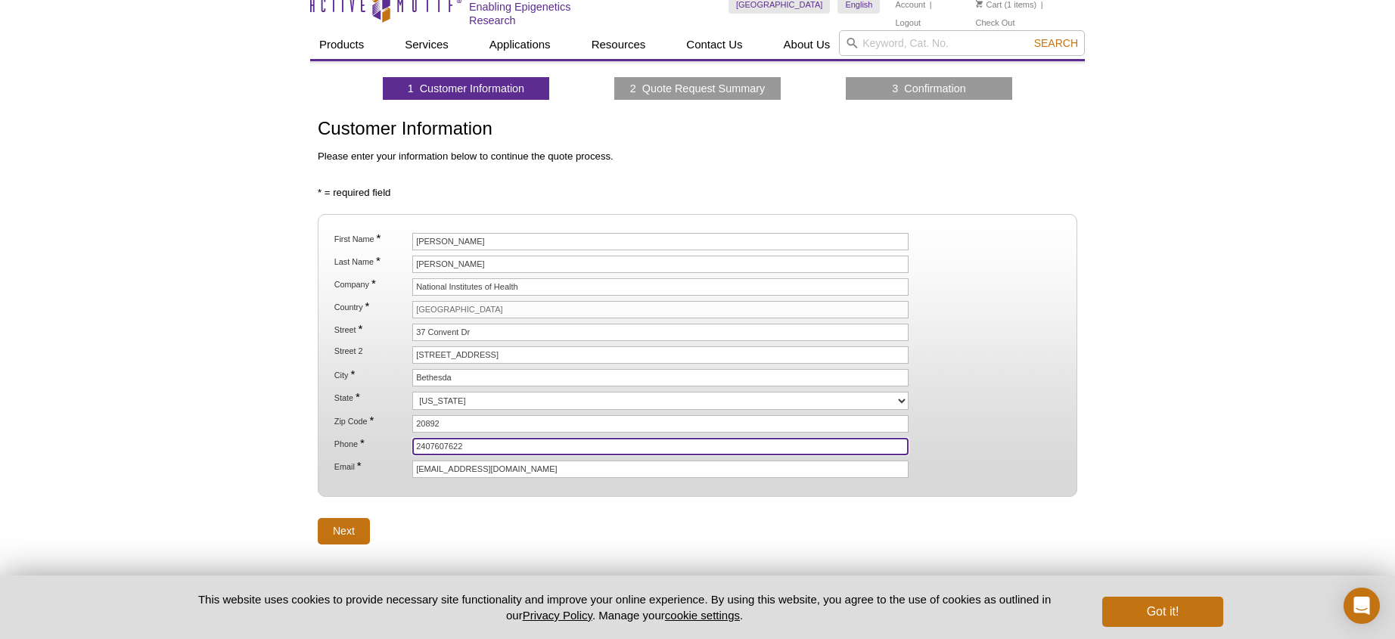
drag, startPoint x: 468, startPoint y: 443, endPoint x: 444, endPoint y: 445, distance: 24.3
click at [444, 445] on input "2407607622" at bounding box center [660, 446] width 496 height 17
type input "2407606069"
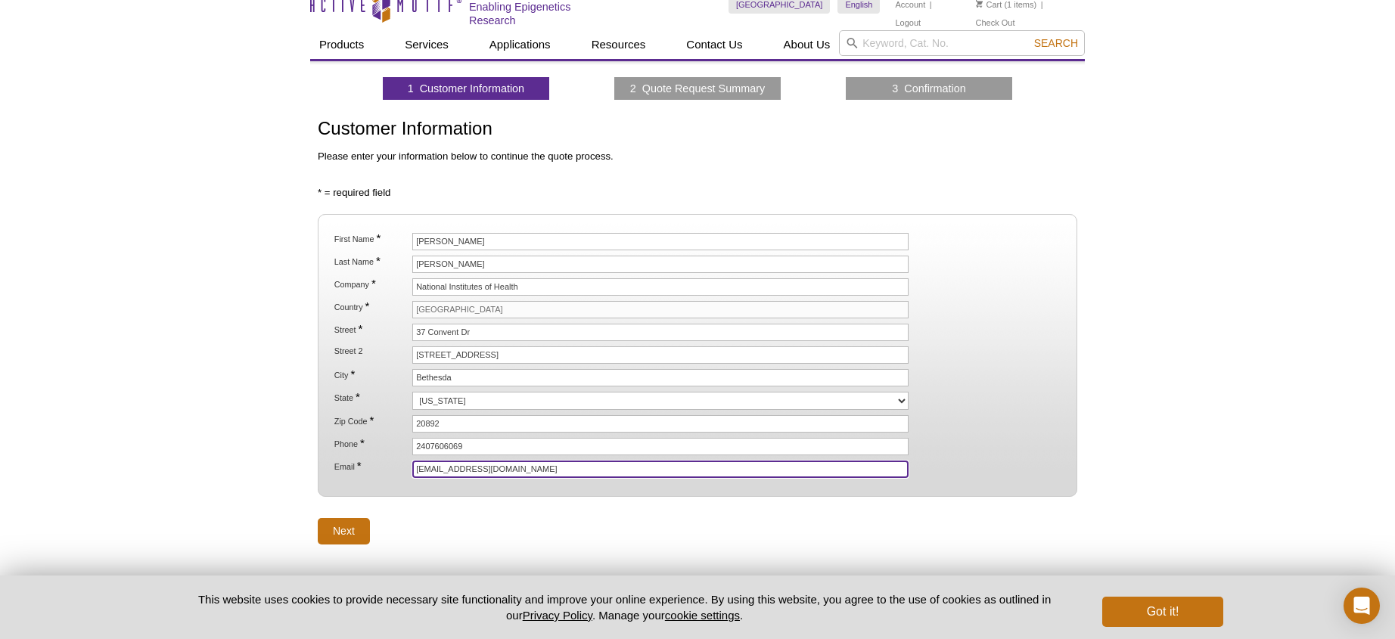
drag, startPoint x: 462, startPoint y: 469, endPoint x: 401, endPoint y: 468, distance: 61.3
click at [412, 468] on input "[EMAIL_ADDRESS][DOMAIN_NAME]" at bounding box center [660, 469] width 496 height 17
type input "sergio.ruizmacias@nih.gov"
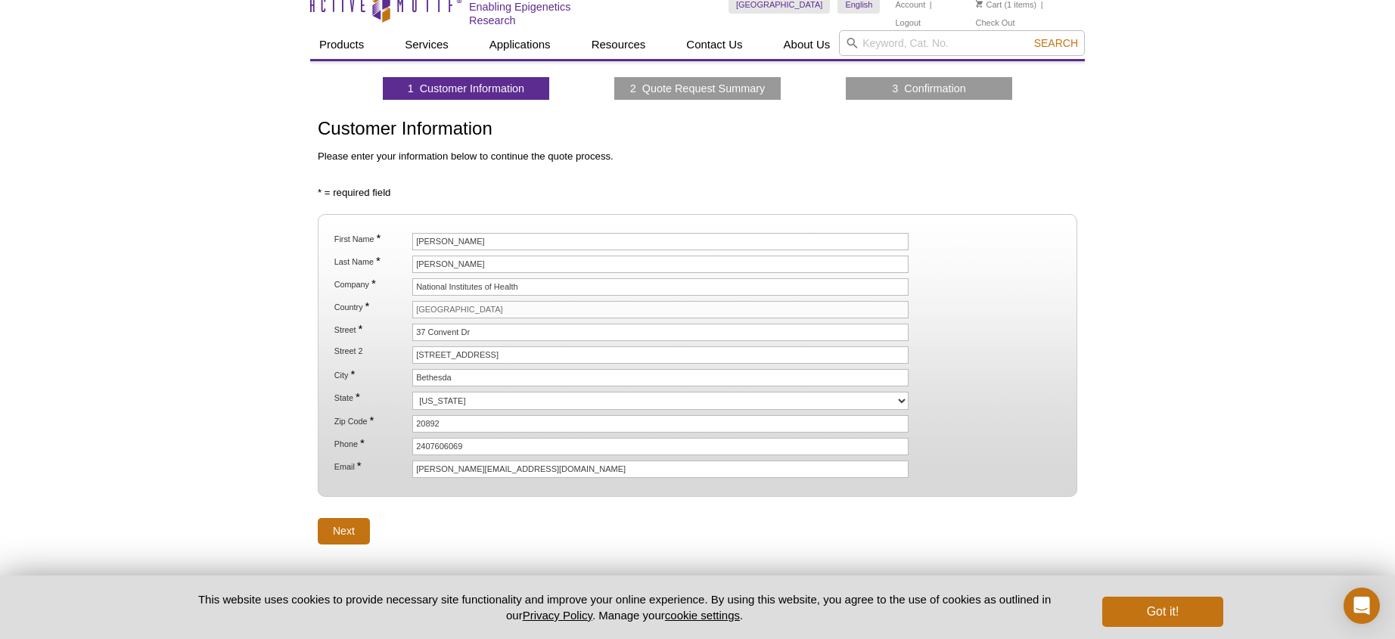
click at [646, 505] on form "First Name * Sergio Last Name * Ruiz Macias Company * National Institutes of He…" at bounding box center [698, 379] width 760 height 331
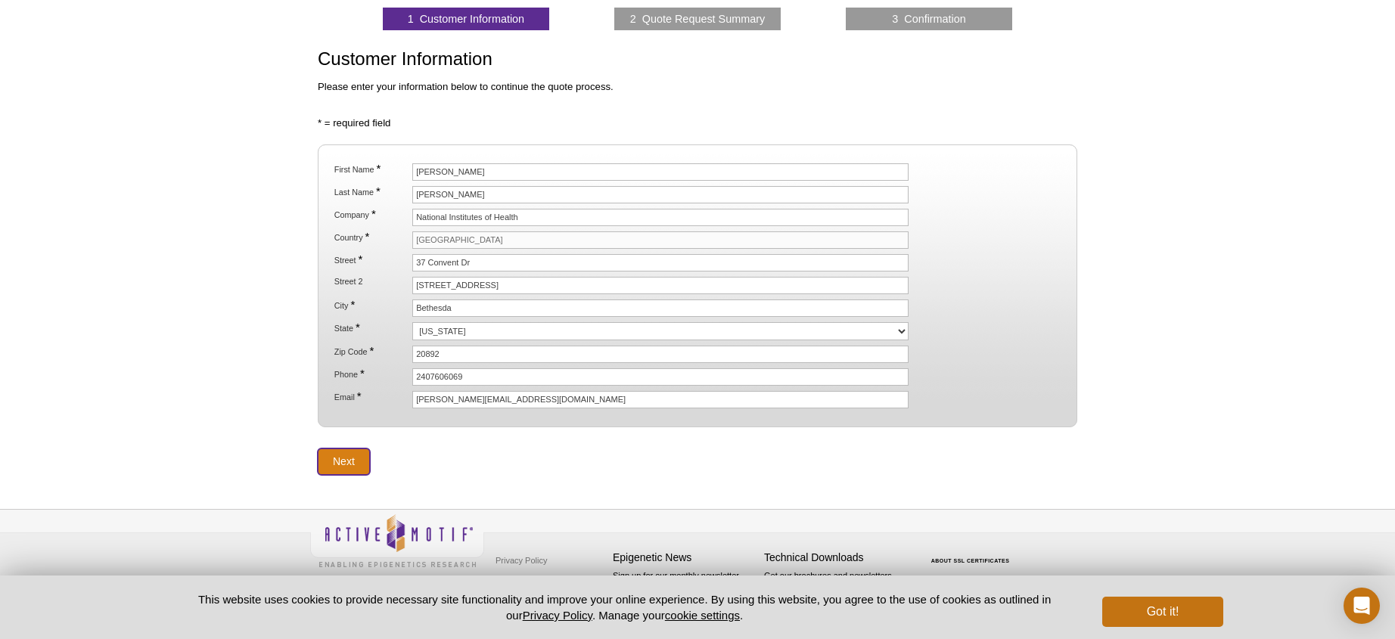
click at [359, 460] on input "Next" at bounding box center [344, 462] width 52 height 26
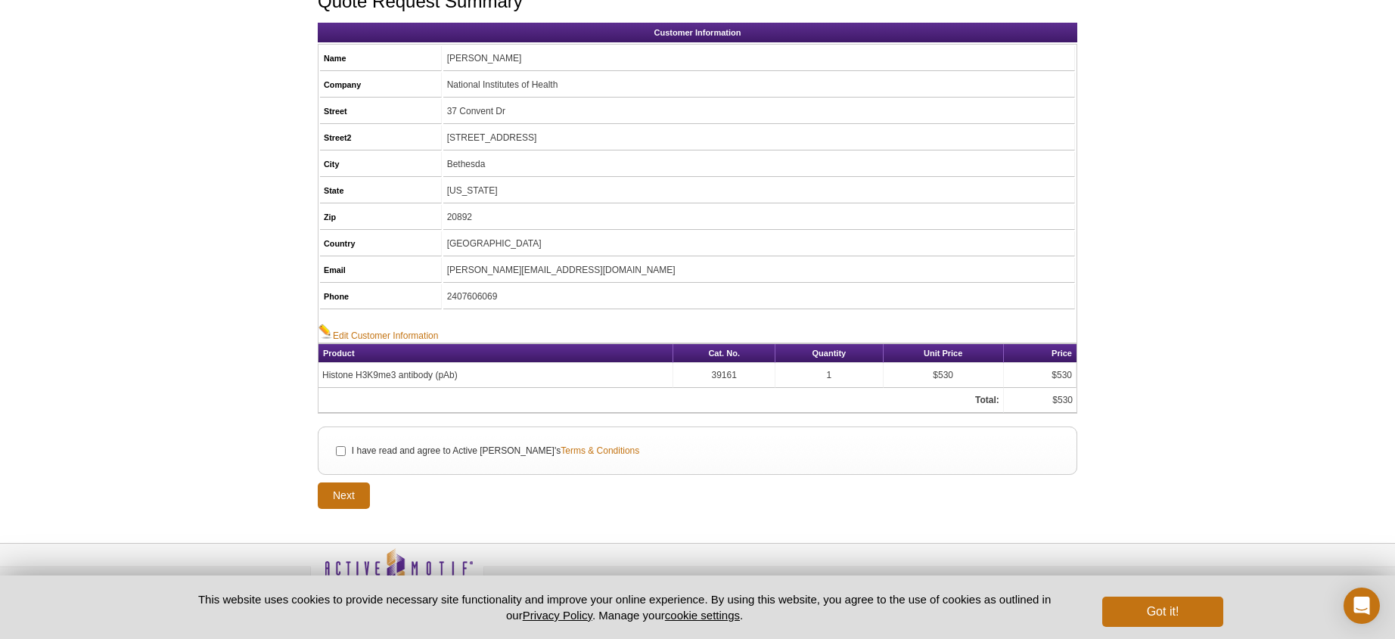
scroll to position [180, 0]
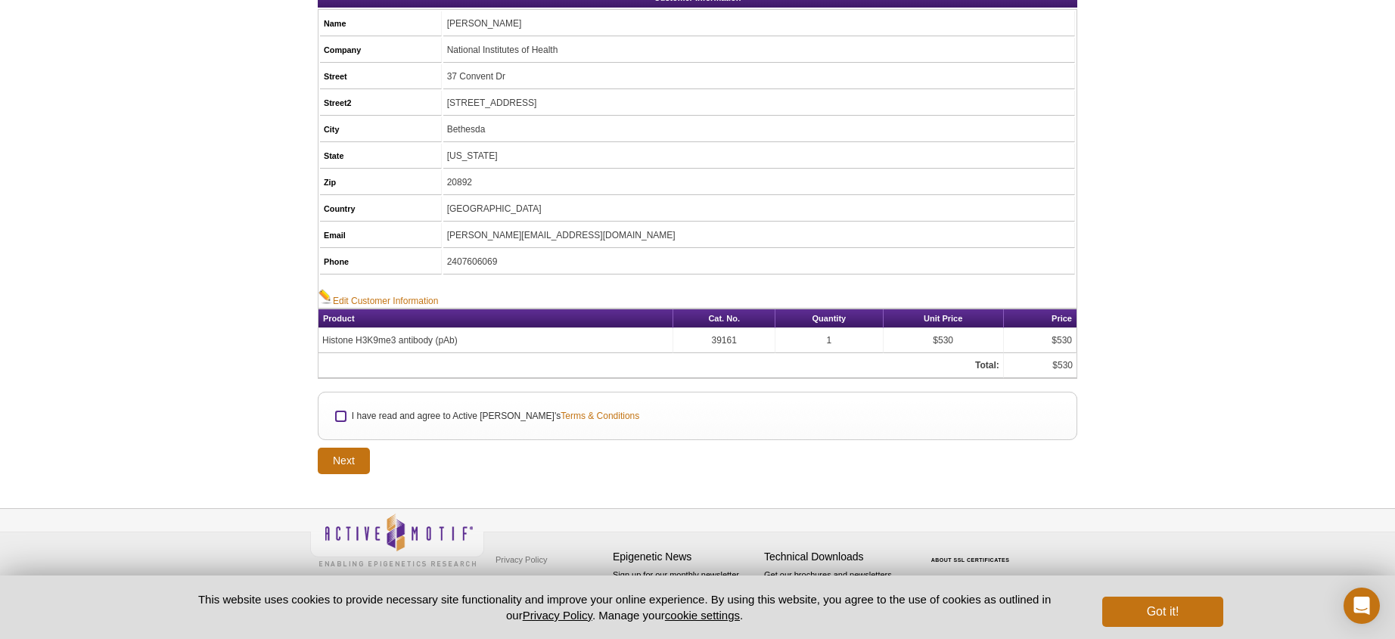
click at [338, 417] on input "I have read and agree to Active [PERSON_NAME]'s Terms & Conditions" at bounding box center [341, 417] width 10 height 10
checkbox input "true"
click at [342, 451] on input "Next" at bounding box center [344, 461] width 52 height 26
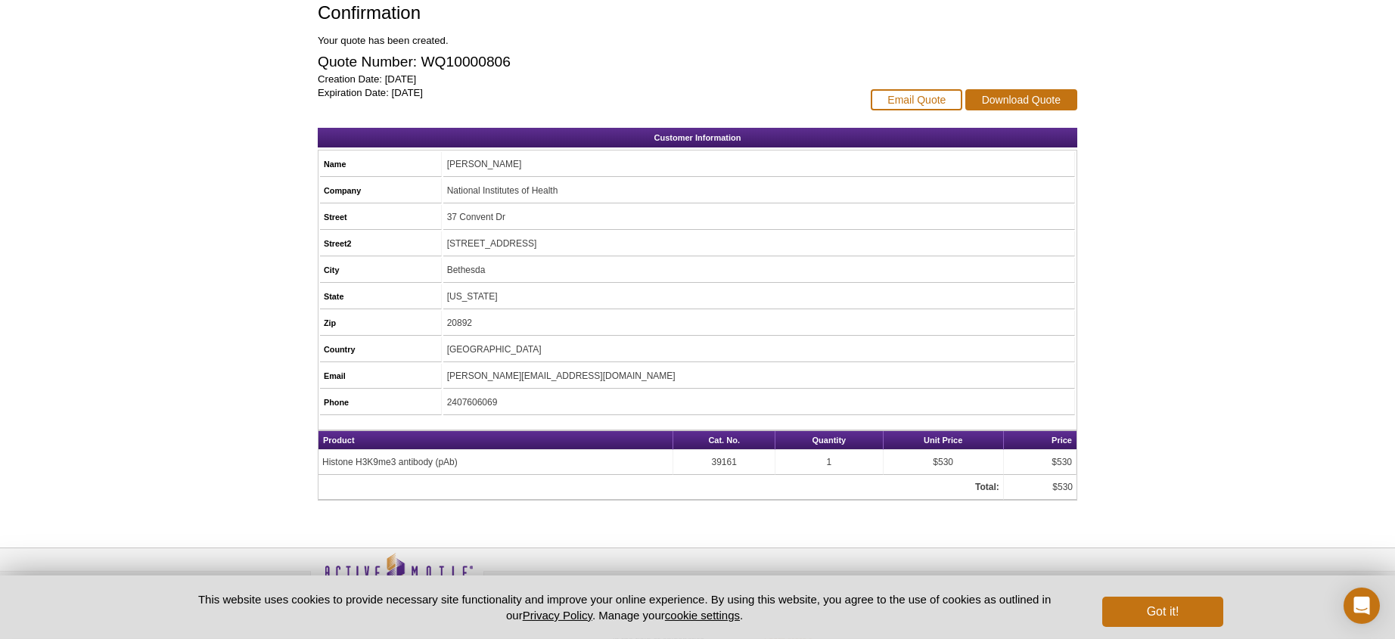
scroll to position [132, 0]
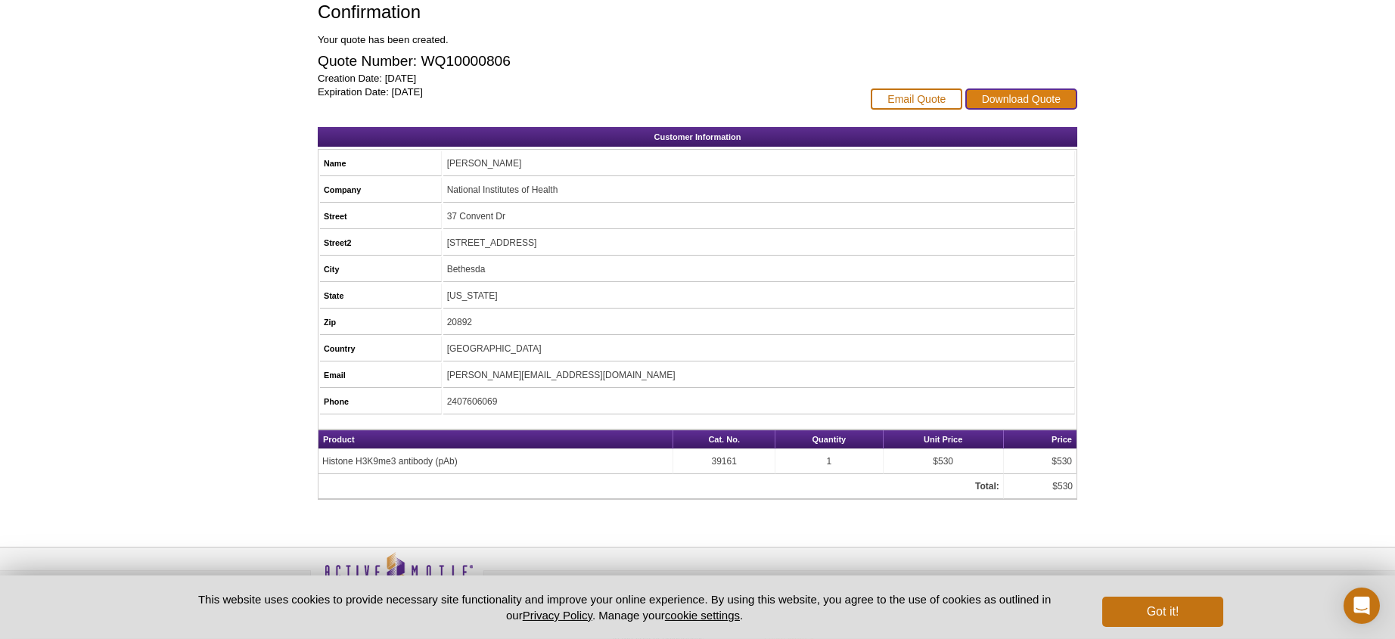
click at [1044, 98] on link "Download Quote" at bounding box center [1021, 99] width 112 height 21
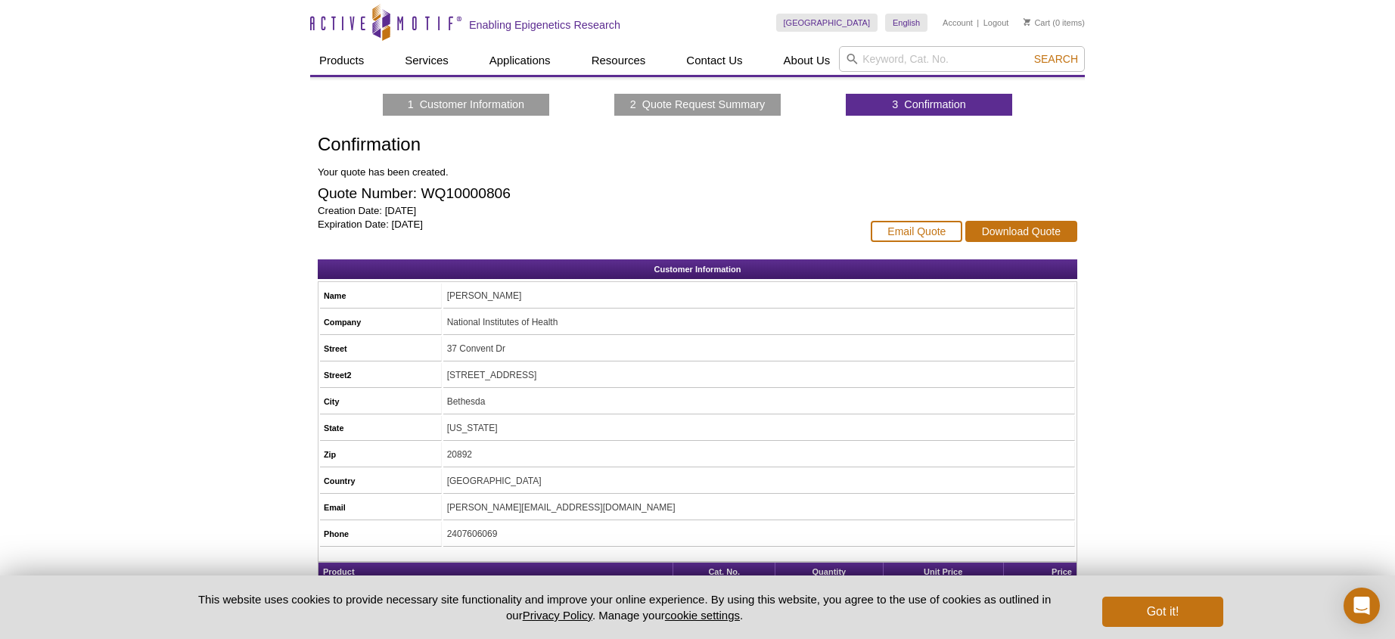
click at [877, 138] on div "Email Quote Download Quote" at bounding box center [974, 197] width 207 height 125
click at [352, 30] on icon at bounding box center [381, 24] width 143 height 14
click at [1215, 238] on div "Active Motif Logo Enabling Epigenetics Research 0 Search Skip to content Active…" at bounding box center [697, 406] width 1395 height 812
click at [360, 23] on icon "Active Motif Logo" at bounding box center [385, 22] width 151 height 37
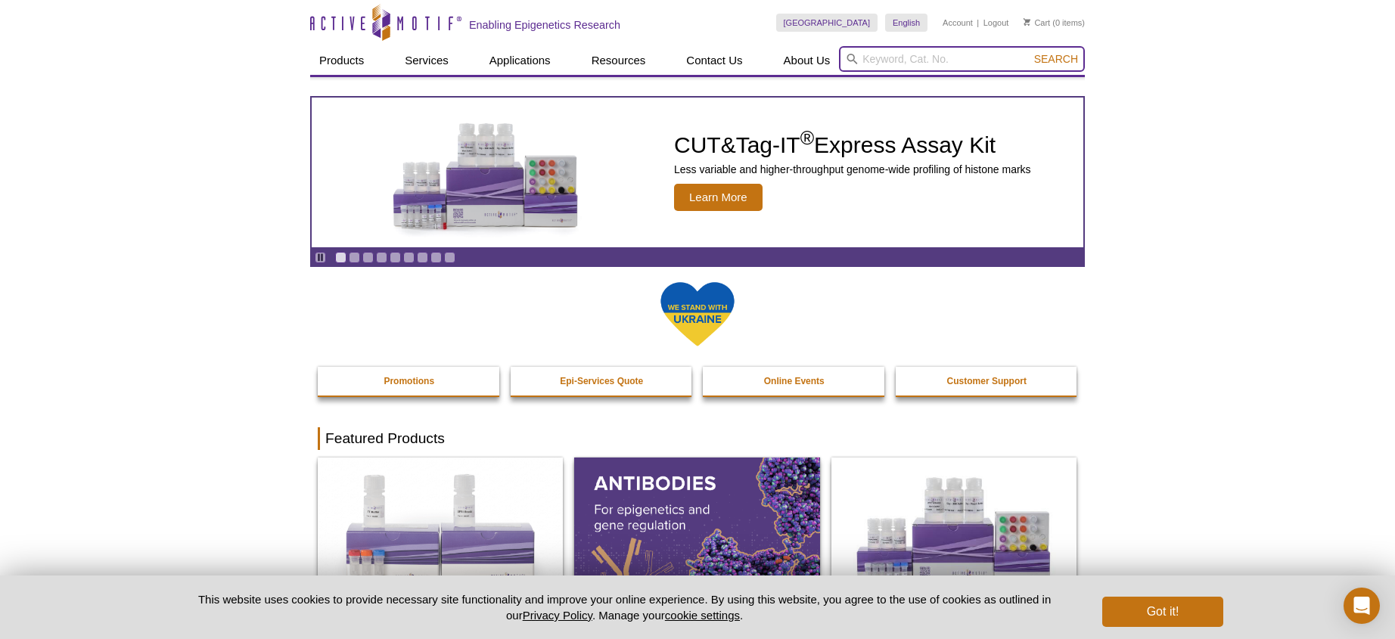
click at [929, 58] on input "search" at bounding box center [962, 59] width 246 height 26
paste input "39161"
type input "39161"
click at [1060, 58] on span "Search" at bounding box center [1056, 59] width 44 height 12
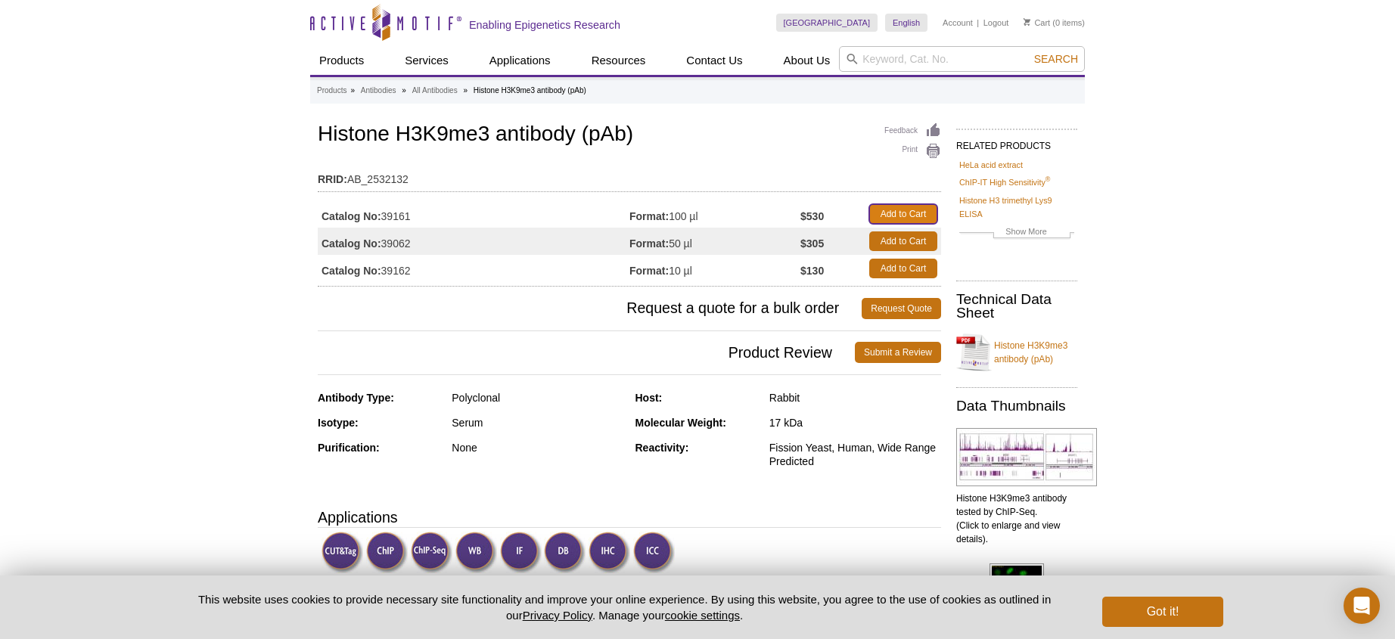
click at [921, 214] on link "Add to Cart" at bounding box center [903, 214] width 68 height 20
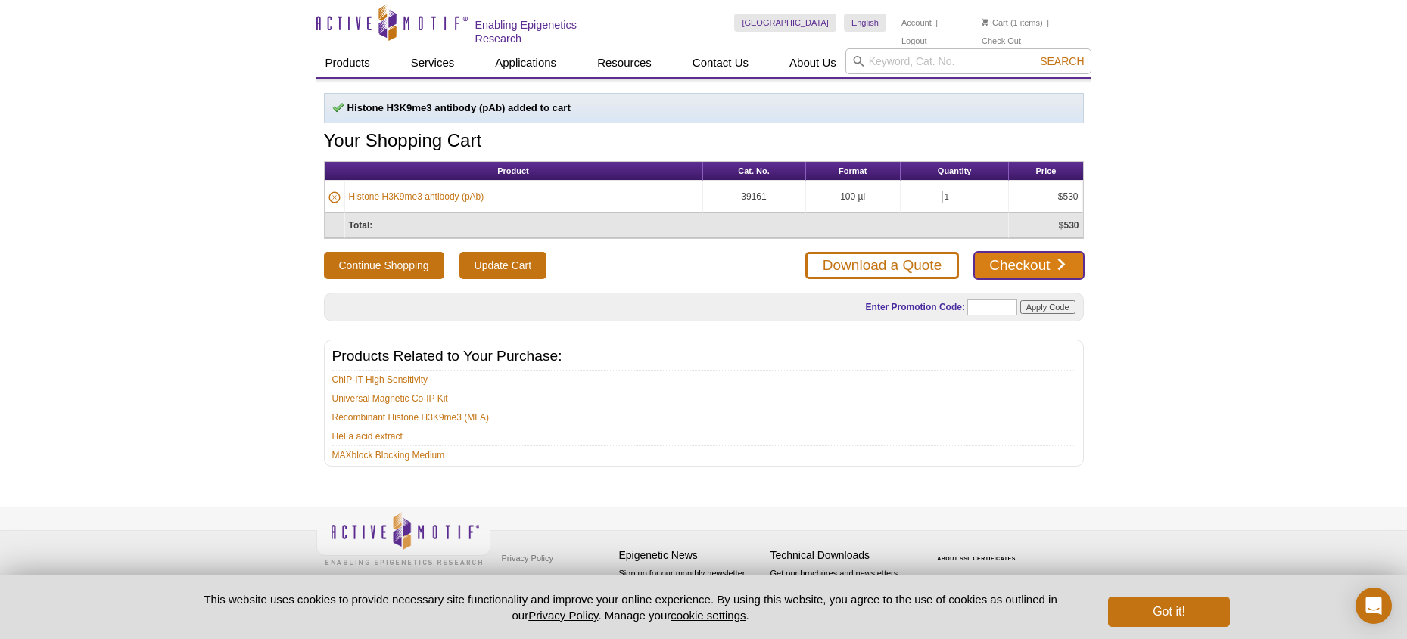
click at [1002, 268] on link "Checkout" at bounding box center [1028, 265] width 109 height 27
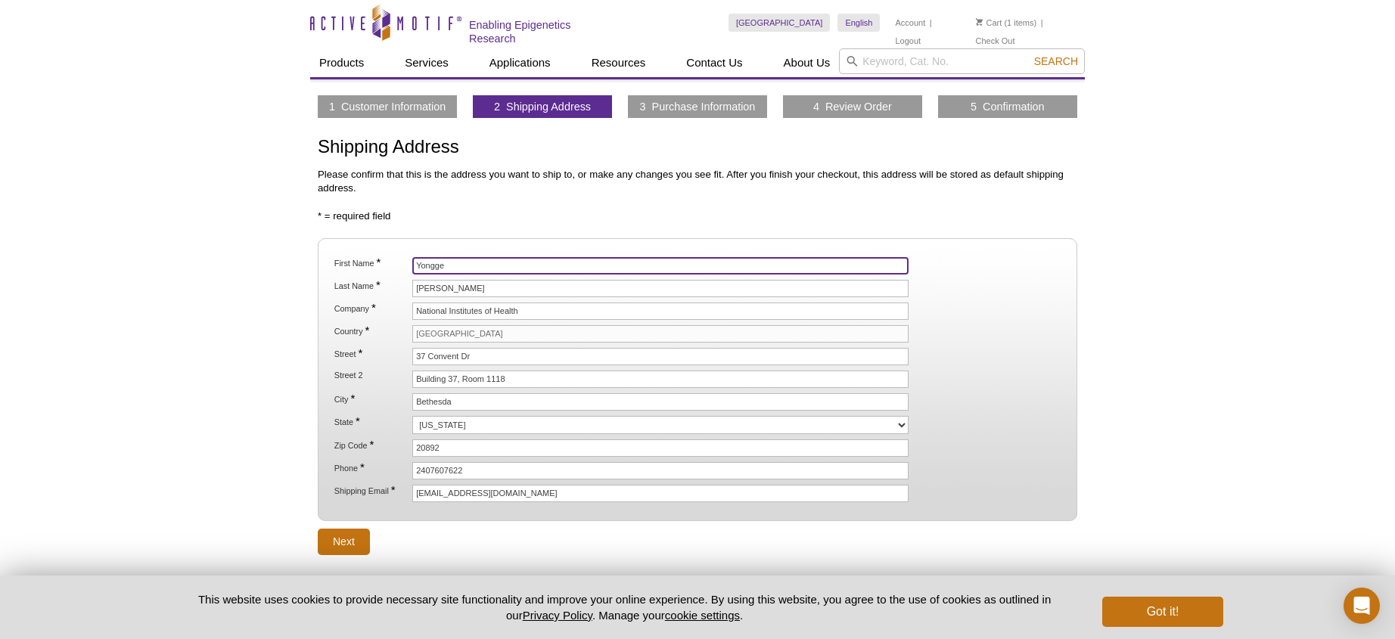
drag, startPoint x: 471, startPoint y: 266, endPoint x: 388, endPoint y: 264, distance: 83.2
click at [388, 264] on li "First Name * [PERSON_NAME]" at bounding box center [697, 265] width 729 height 17
drag, startPoint x: 449, startPoint y: 263, endPoint x: 383, endPoint y: 262, distance: 66.6
click at [412, 262] on input "Yongge" at bounding box center [660, 265] width 496 height 17
type input "Sergio"
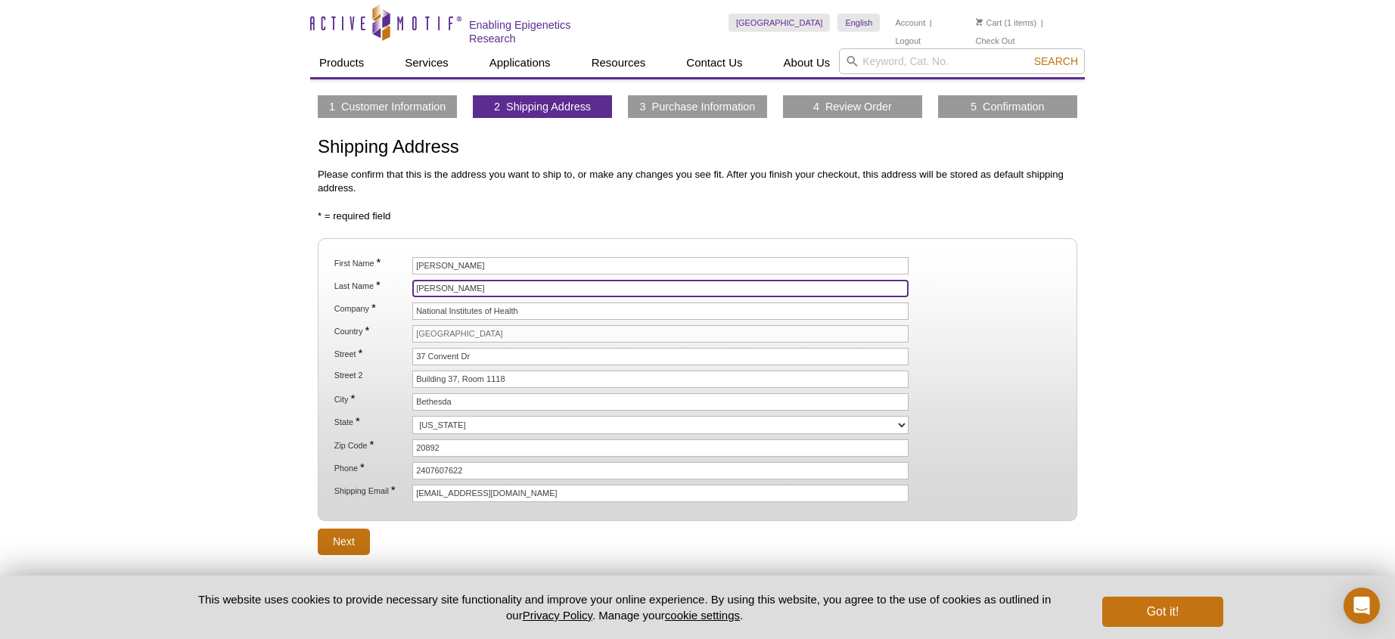
drag, startPoint x: 456, startPoint y: 288, endPoint x: 394, endPoint y: 284, distance: 62.2
click at [412, 284] on input "Zhao" at bounding box center [660, 288] width 496 height 17
type input "Ruiz Macias"
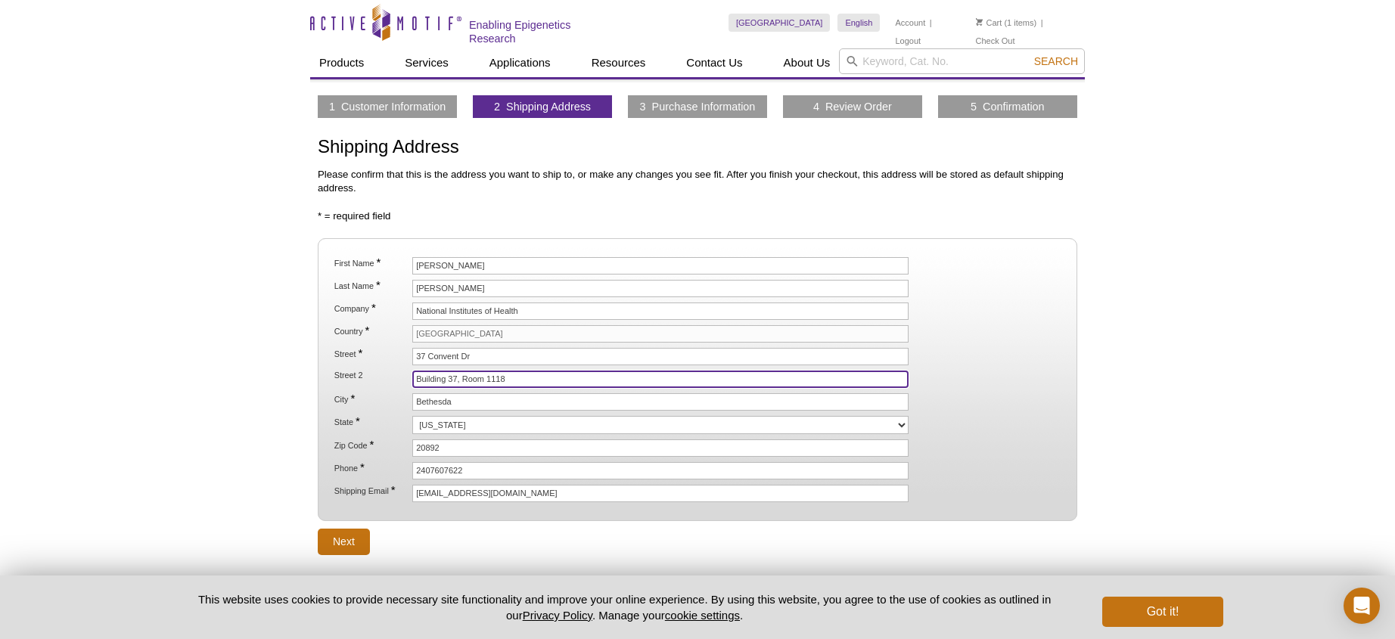
click at [514, 378] on input "Building 37, Room 1118" at bounding box center [660, 379] width 496 height 17
type input "[STREET_ADDRESS]"
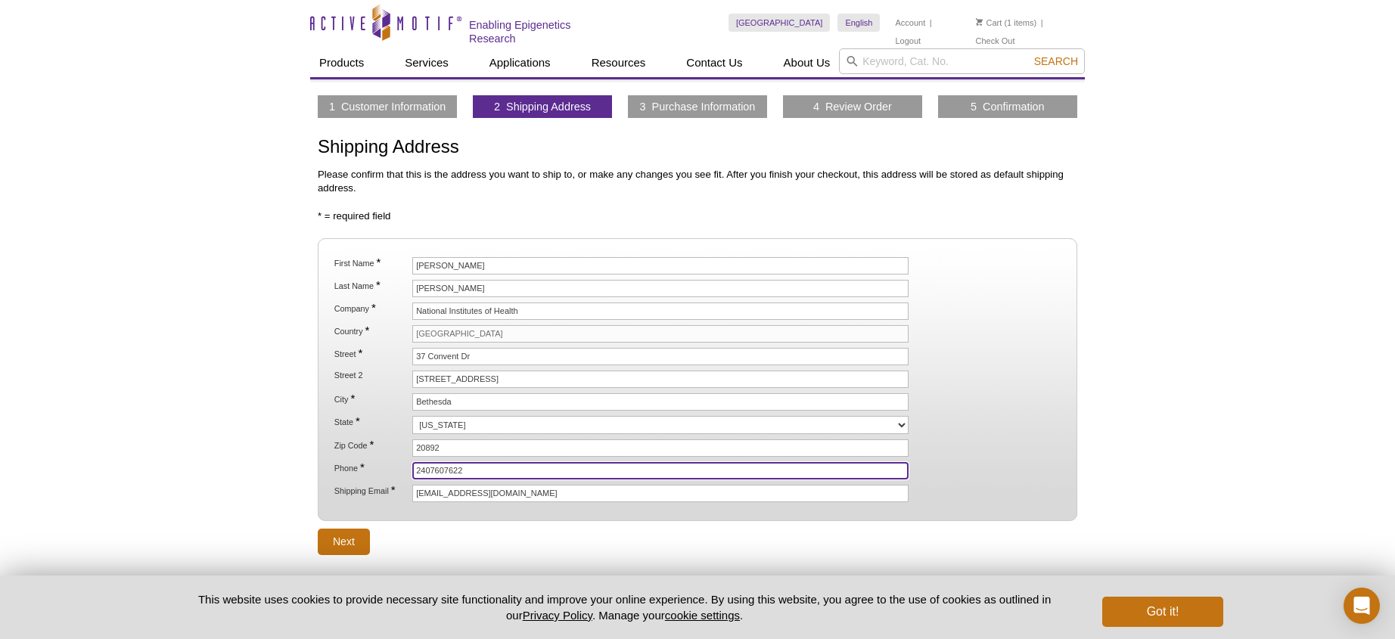
click at [473, 472] on input "2407607622" at bounding box center [660, 470] width 496 height 17
type input "2407606069"
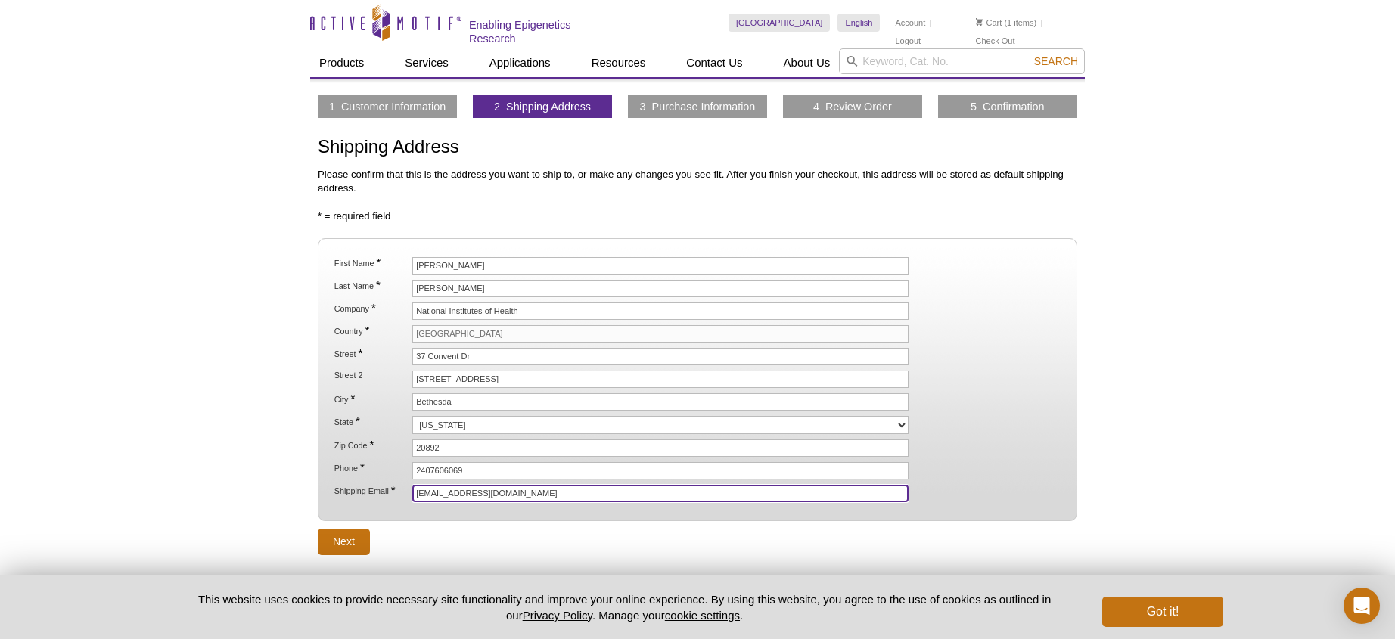
drag, startPoint x: 465, startPoint y: 492, endPoint x: 378, endPoint y: 492, distance: 87.0
click at [412, 492] on input "[EMAIL_ADDRESS][DOMAIN_NAME]" at bounding box center [660, 493] width 496 height 17
type input "[PERSON_NAME][EMAIL_ADDRESS][DOMAIN_NAME]"
click at [1122, 446] on div "Active Motif Logo Enabling Epigenetics Research 1 Search Skip to content Active…" at bounding box center [697, 361] width 1395 height 722
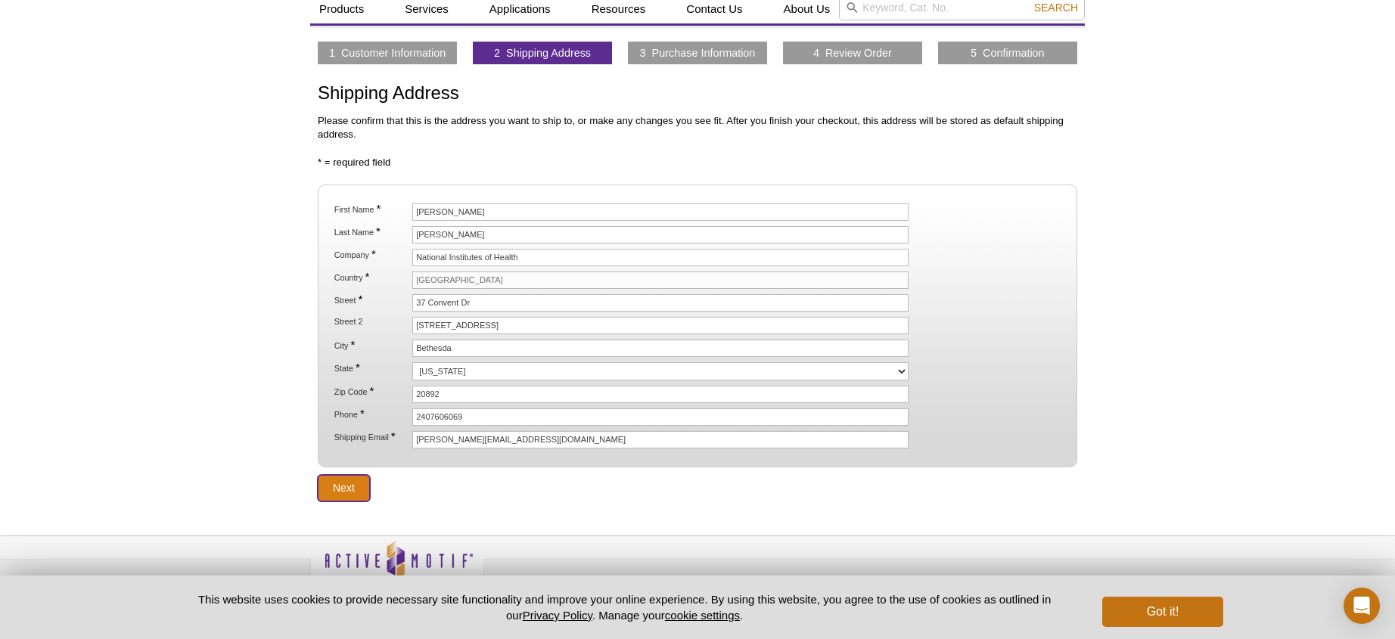
scroll to position [55, 0]
click at [344, 485] on input "Next" at bounding box center [344, 487] width 52 height 26
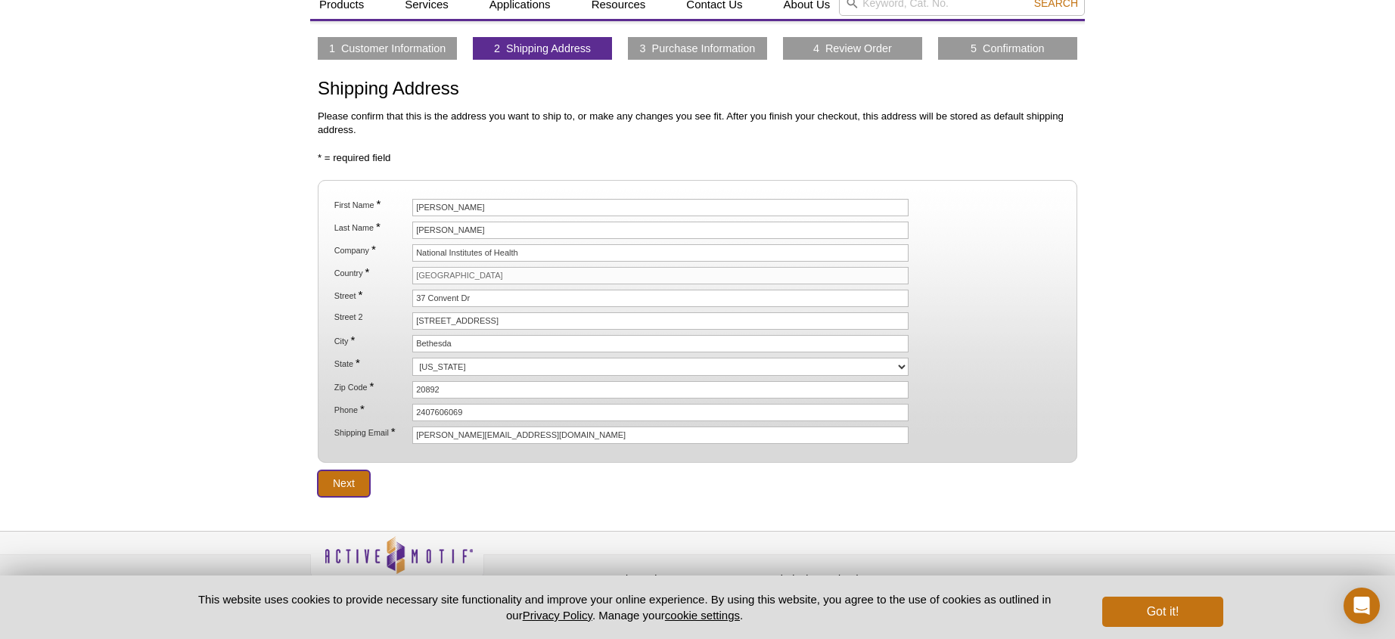
scroll to position [64, 0]
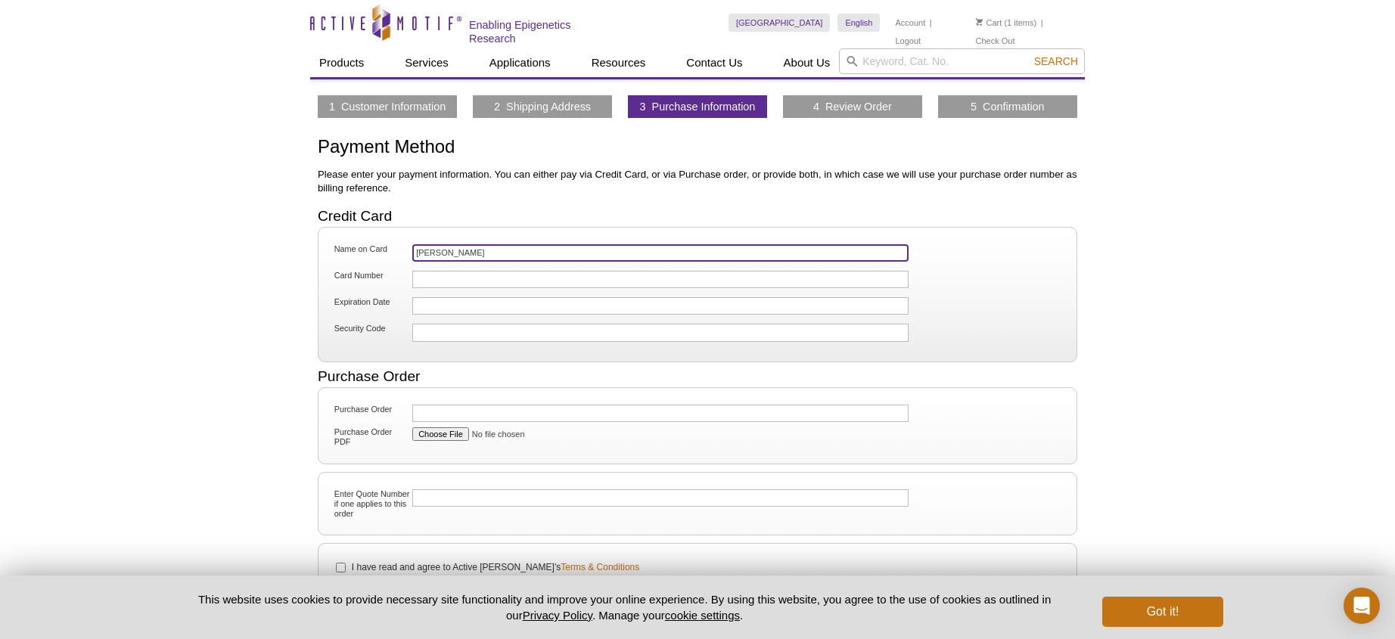
drag, startPoint x: 502, startPoint y: 253, endPoint x: 356, endPoint y: 238, distance: 147.6
click at [356, 238] on fieldset "Name on Card Sergio Ruiz Macias Card Number Expiration Date Security Code" at bounding box center [698, 294] width 760 height 135
drag, startPoint x: 500, startPoint y: 250, endPoint x: 407, endPoint y: 250, distance: 93.1
click at [412, 250] on input "[PERSON_NAME]" at bounding box center [660, 252] width 496 height 17
type input "[PERSON_NAME]"
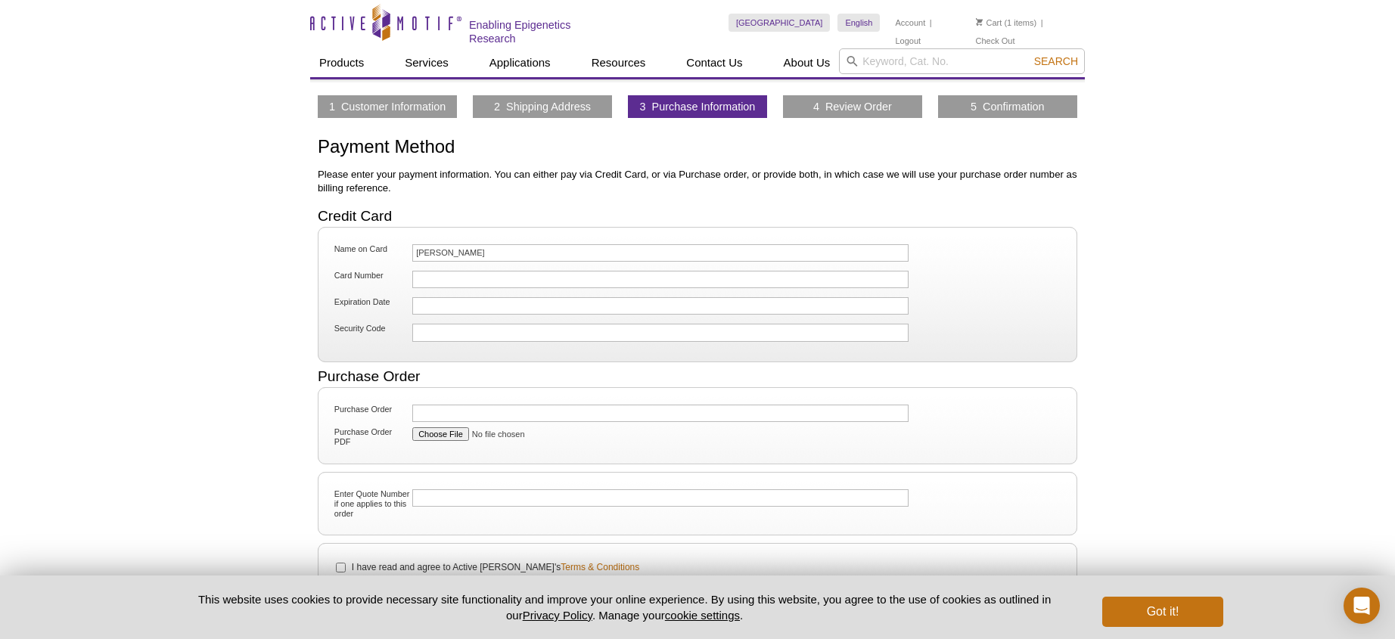
click at [312, 338] on div "1 Customer Information 2 Shipping Address 3 Purchase Information 4 Review Order…" at bounding box center [697, 360] width 775 height 530
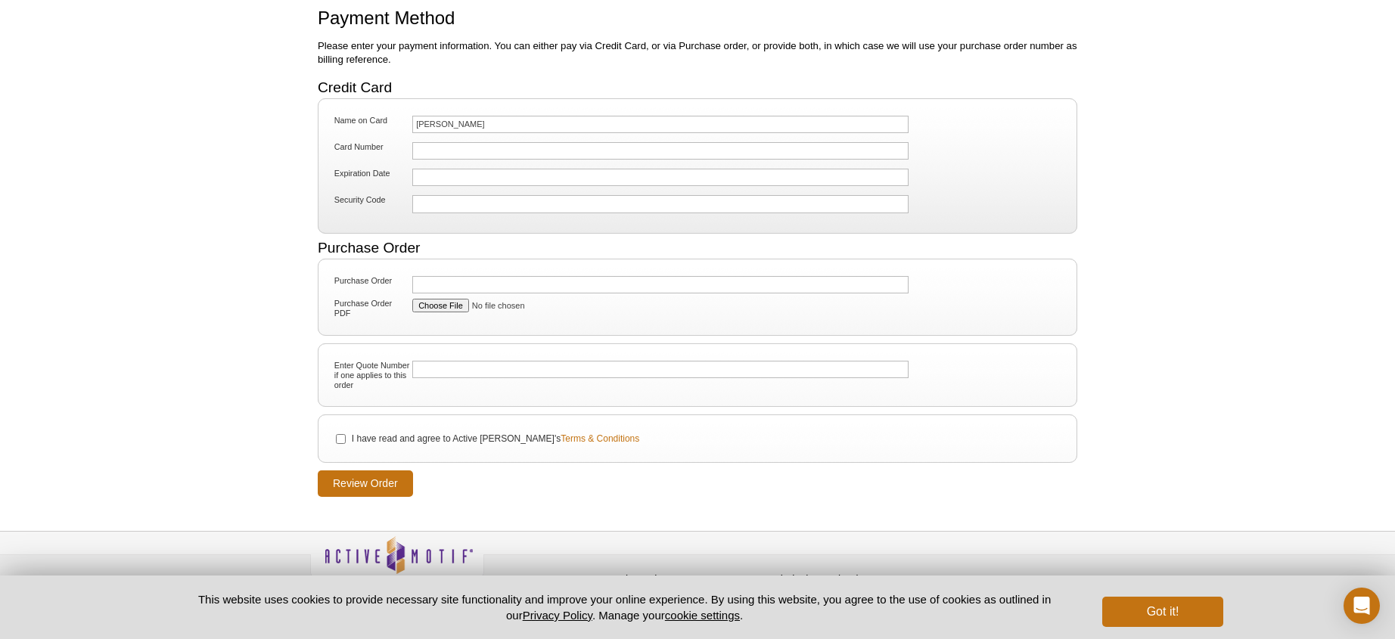
scroll to position [128, 0]
click at [337, 439] on input "I have read and agree to Active Motif's Terms & Conditions" at bounding box center [341, 442] width 10 height 10
checkbox input "true"
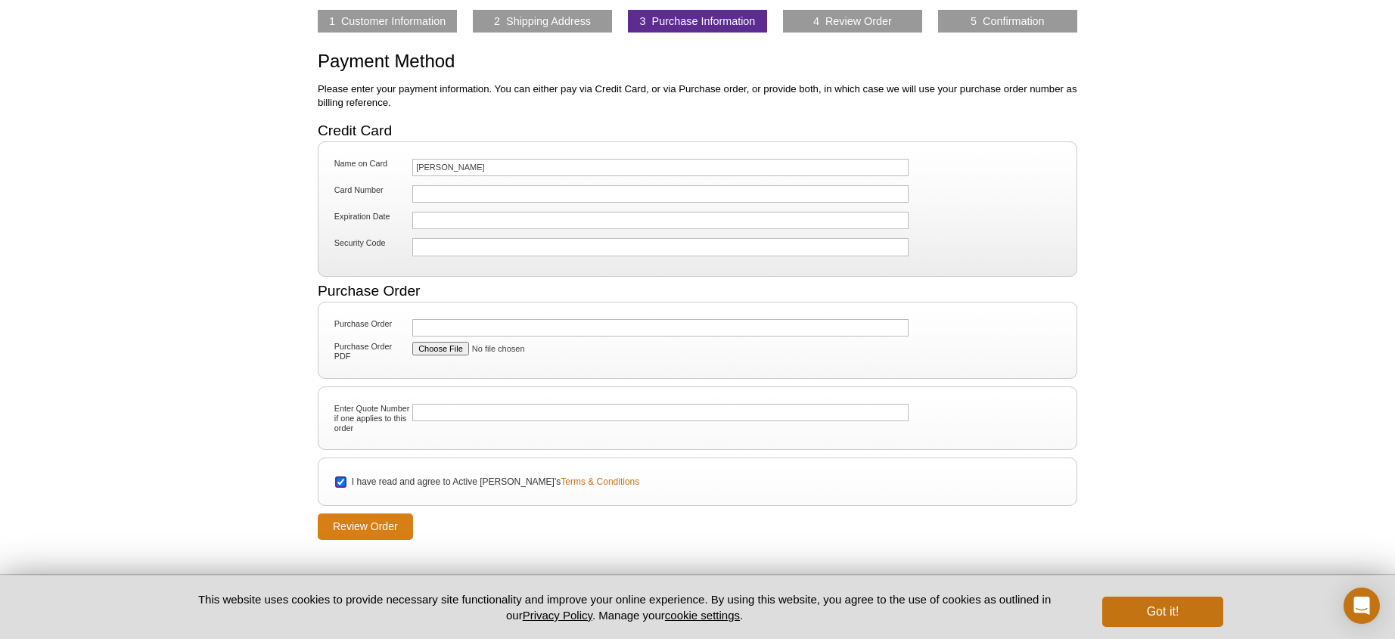
scroll to position [82, 0]
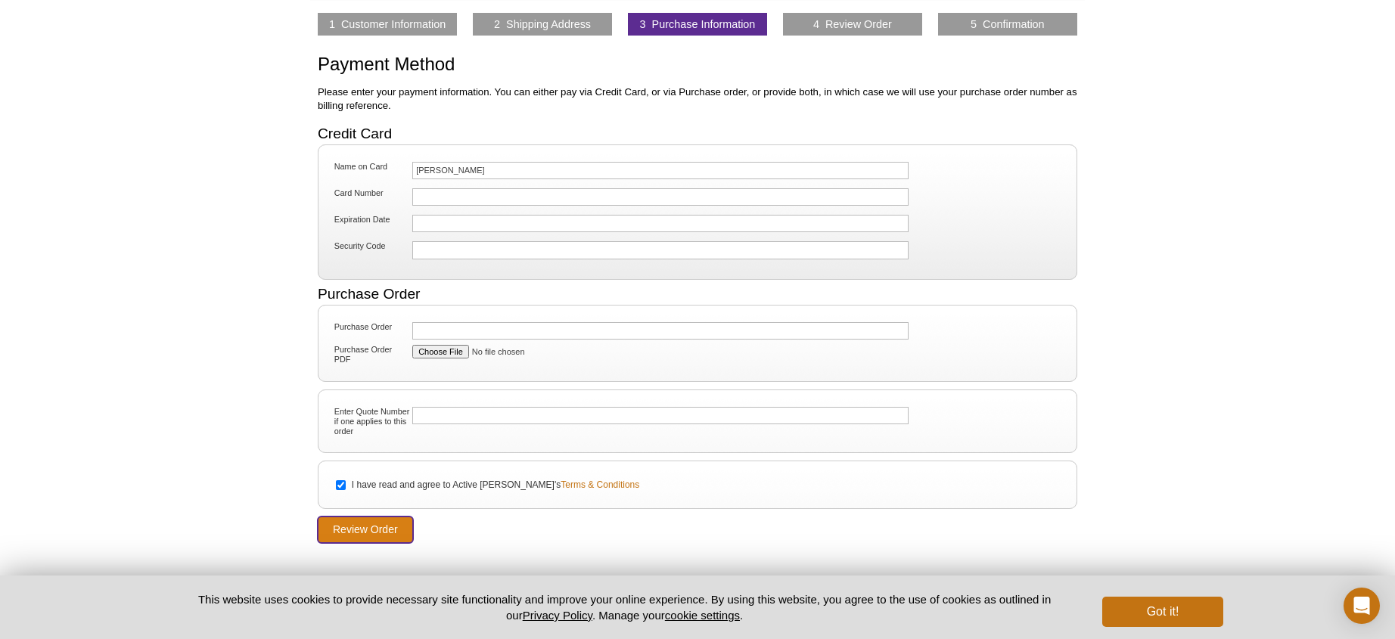
click at [380, 527] on input "Review Order" at bounding box center [365, 530] width 95 height 26
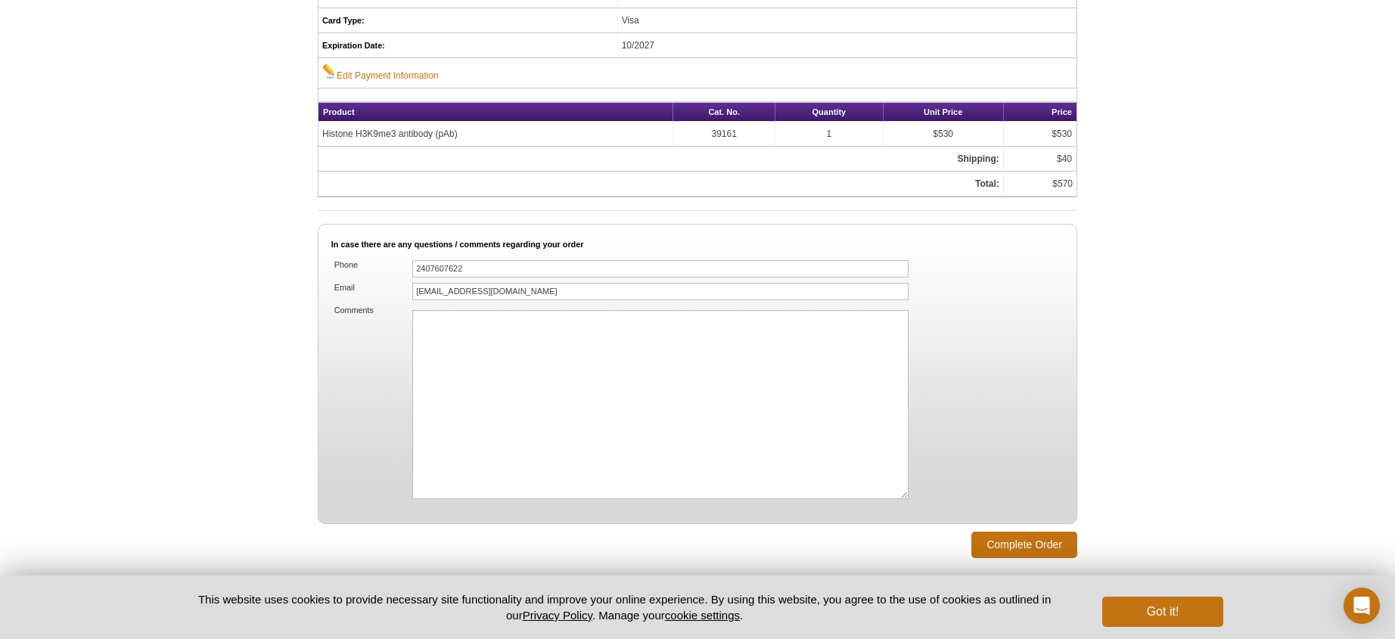
scroll to position [910, 0]
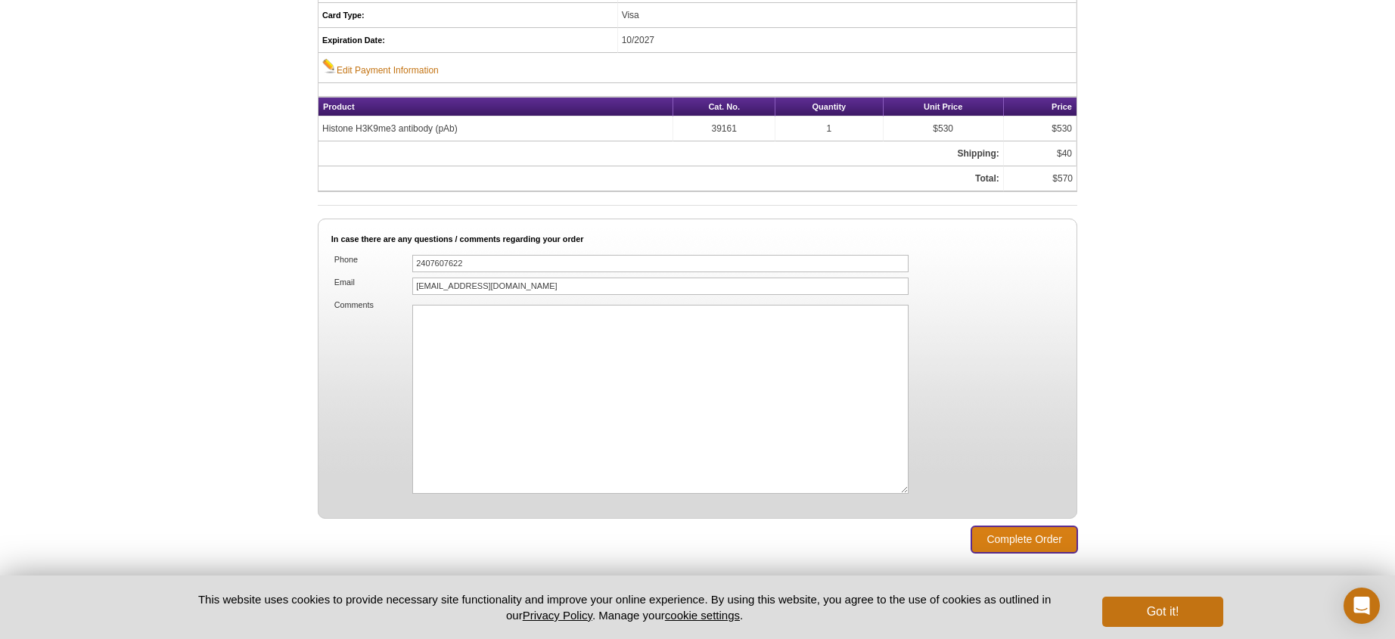
click at [1022, 536] on input "Complete Order" at bounding box center [1024, 540] width 106 height 26
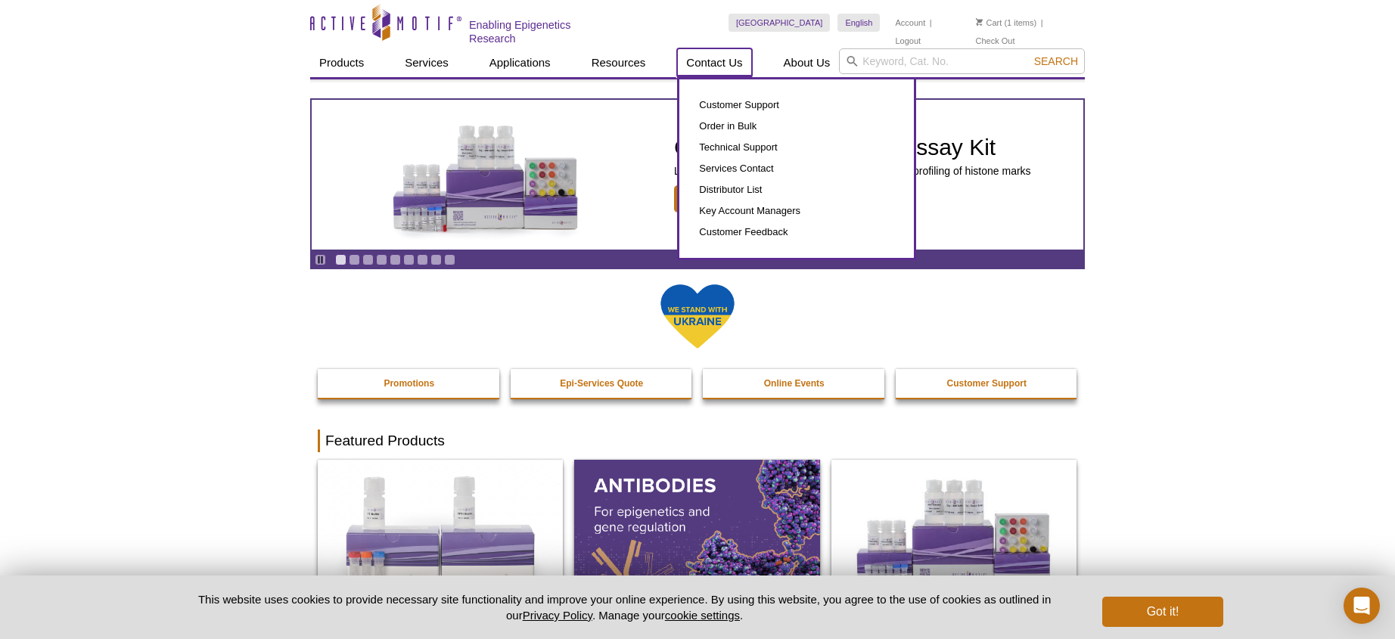
click at [720, 58] on link "Contact Us" at bounding box center [714, 62] width 74 height 29
click at [721, 101] on link "Customer Support" at bounding box center [797, 105] width 204 height 21
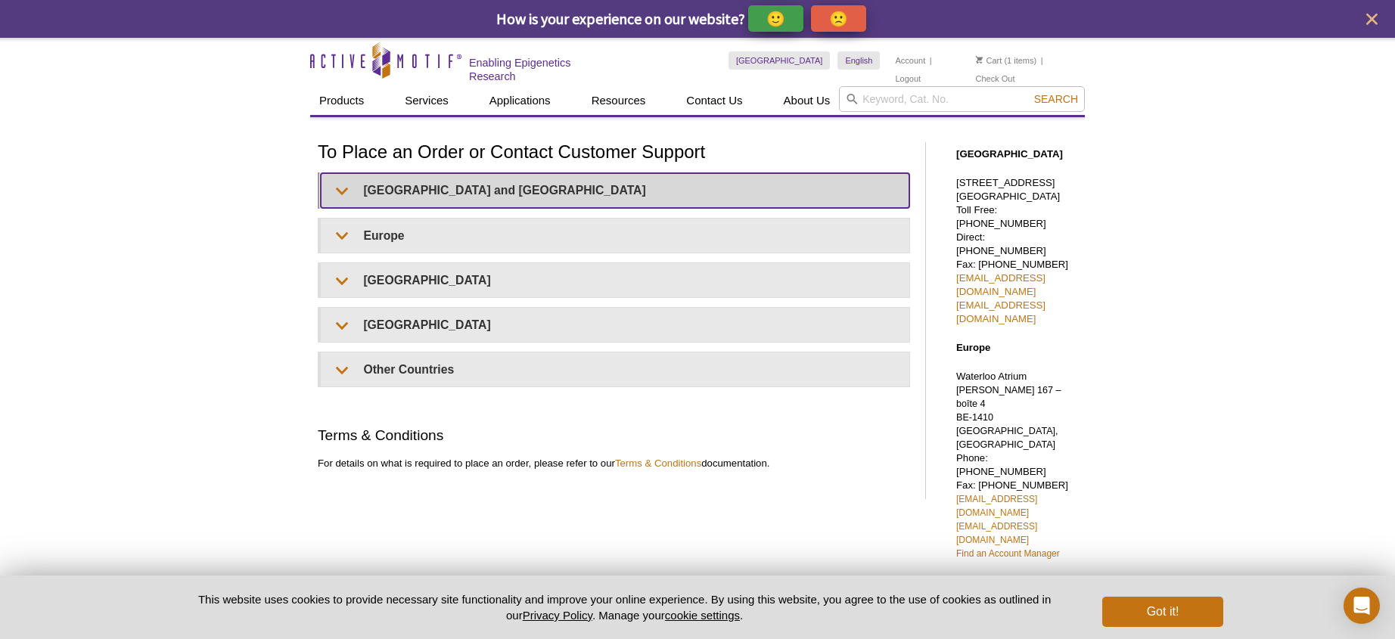
click at [338, 189] on summary "United States and Canada" at bounding box center [615, 190] width 589 height 34
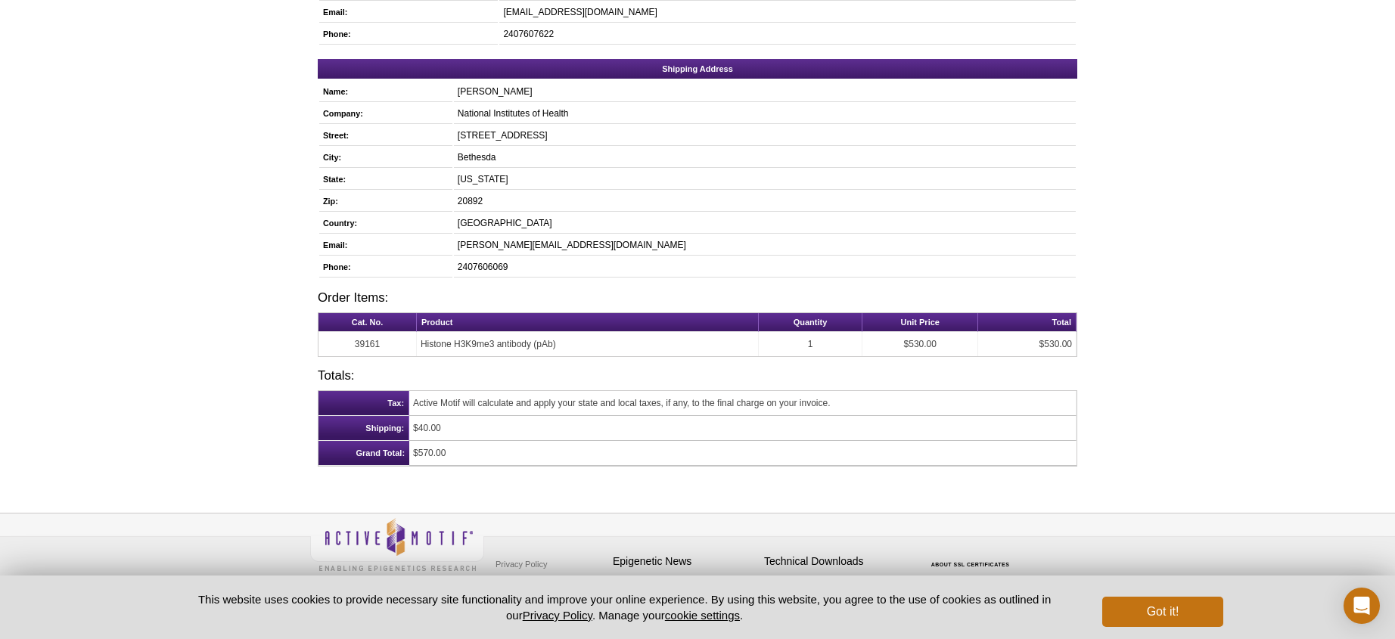
scroll to position [417, 0]
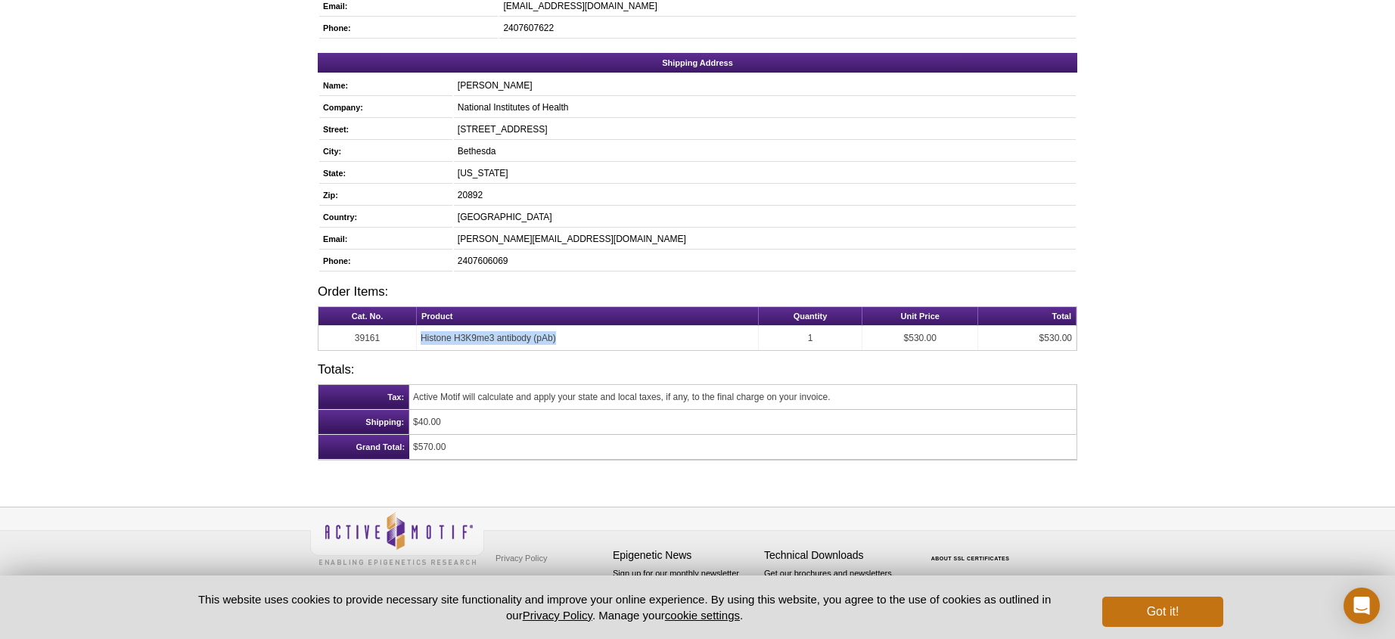
drag, startPoint x: 567, startPoint y: 334, endPoint x: 421, endPoint y: 337, distance: 145.3
click at [421, 337] on td "Histone H3K9me3 antibody (pAb)" at bounding box center [588, 338] width 342 height 24
copy td "Histone H3K9me3 antibody (pAb)"
click at [362, 338] on td "39161" at bounding box center [368, 338] width 98 height 24
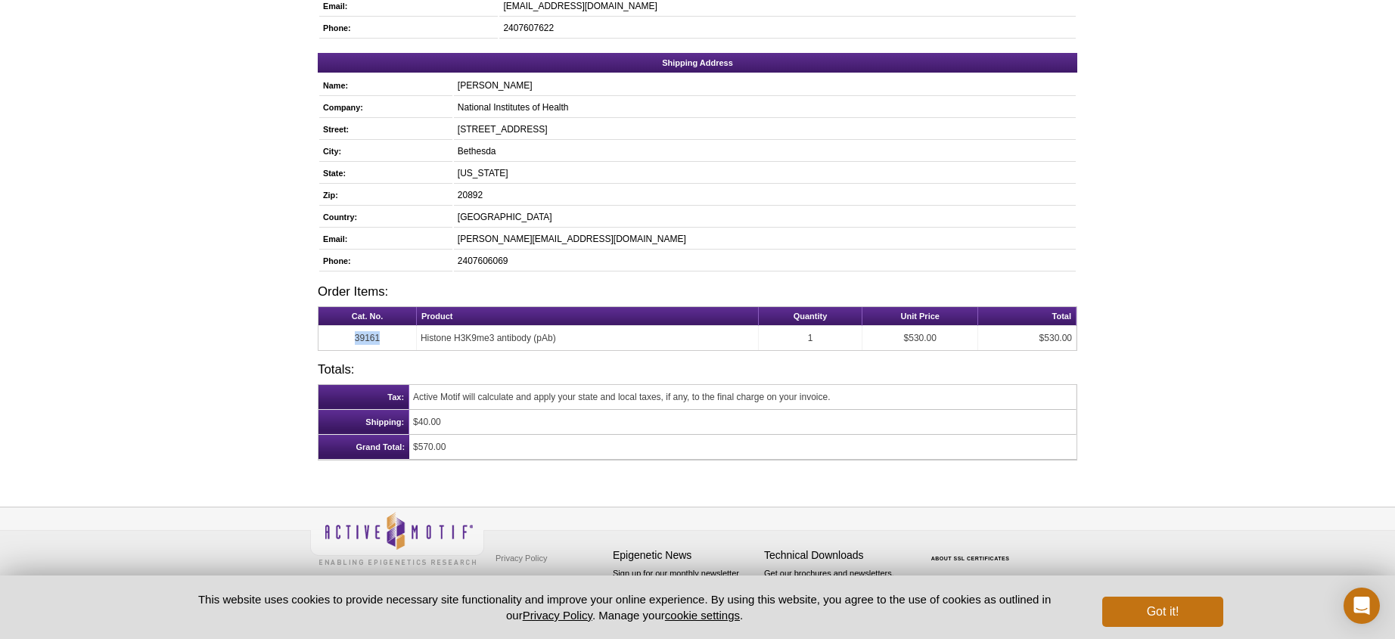
copy td "39161"
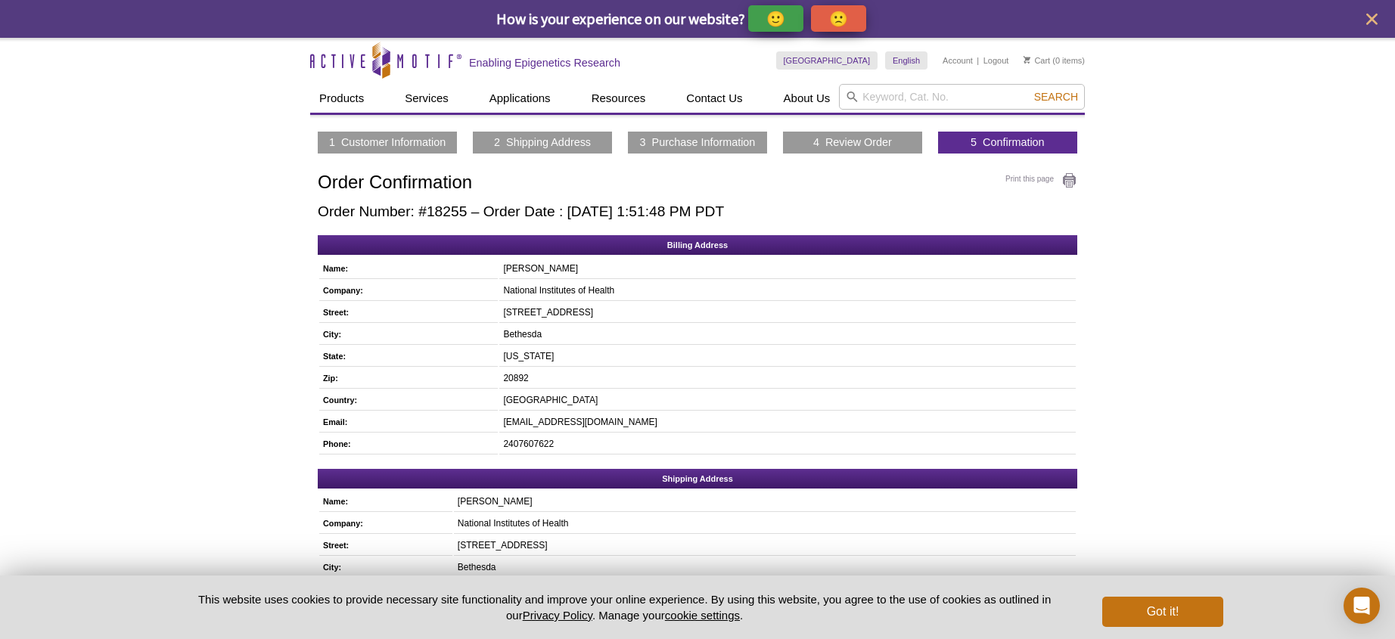
drag, startPoint x: 320, startPoint y: 212, endPoint x: 788, endPoint y: 209, distance: 468.3
click at [788, 209] on h2 "Order Number: #18255 – Order Date : [DATE] 1:51:48 PM PDT" at bounding box center [698, 212] width 760 height 17
copy h2 "Order Number: #18255 – Order Date : [DATE] 1:51:48 PM PDT"
